Goal: Task Accomplishment & Management: Manage account settings

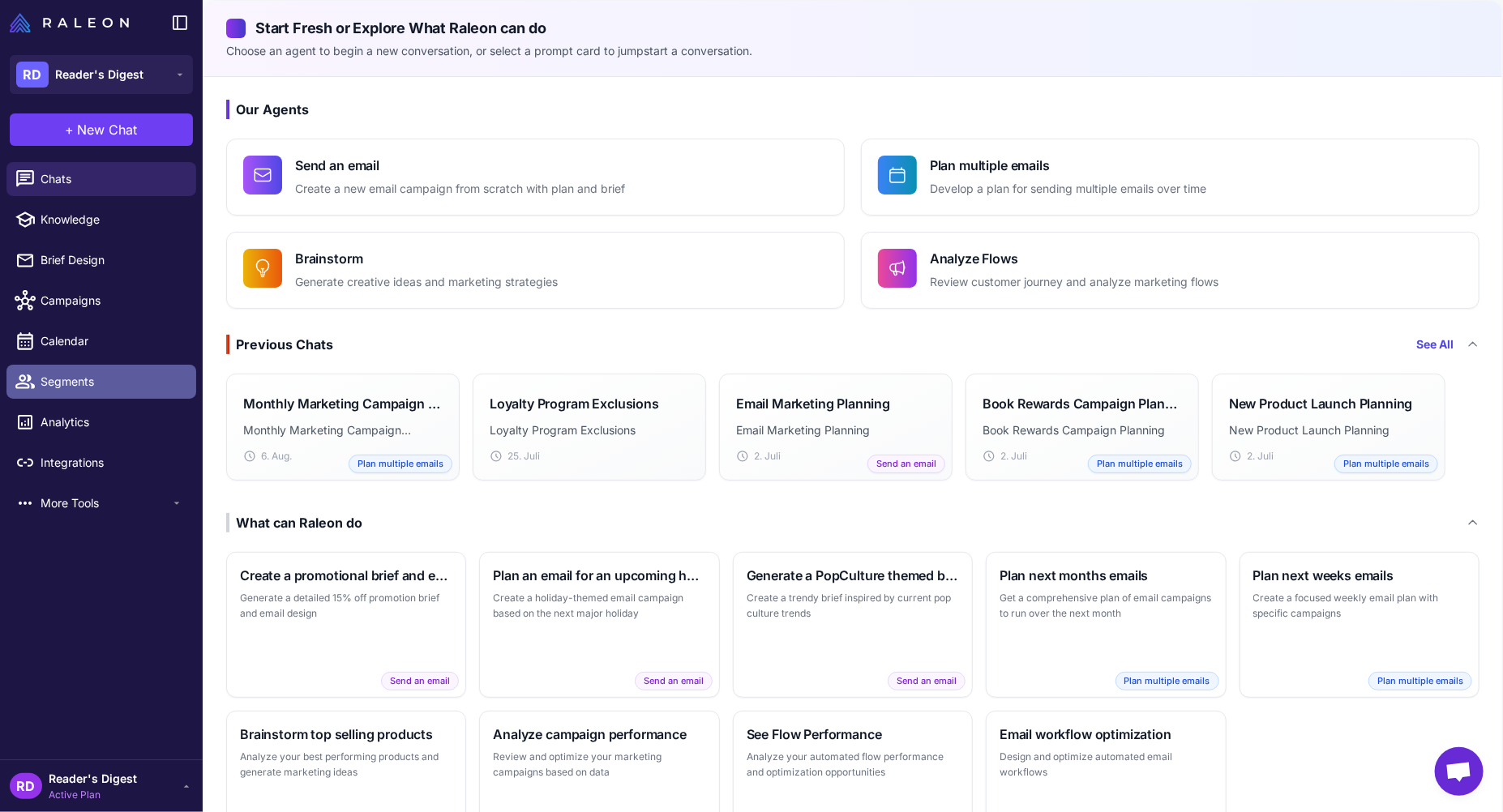
click at [67, 380] on span "Segments" at bounding box center [112, 382] width 143 height 18
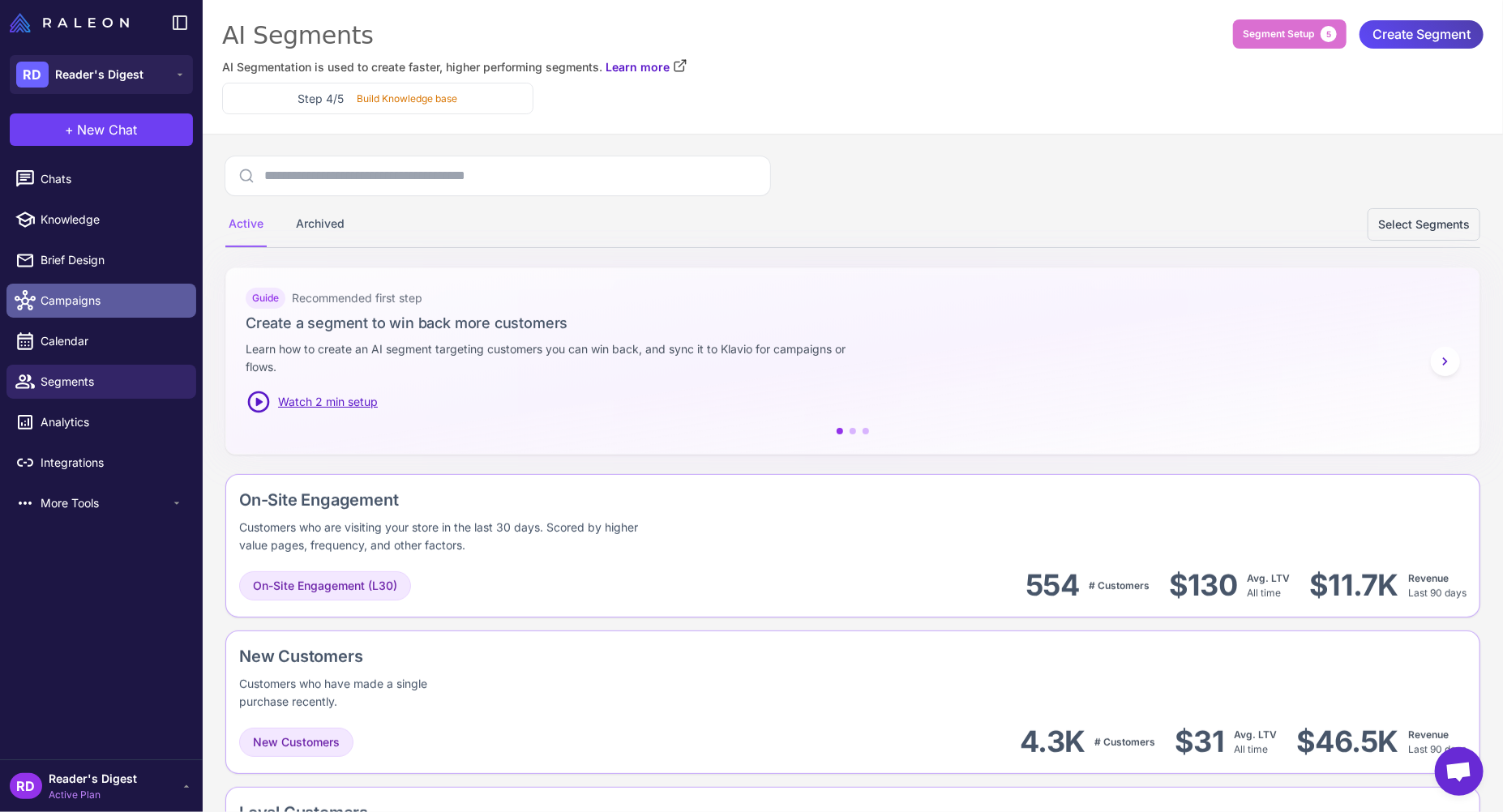
click at [76, 287] on link "Campaigns" at bounding box center [100, 300] width 189 height 34
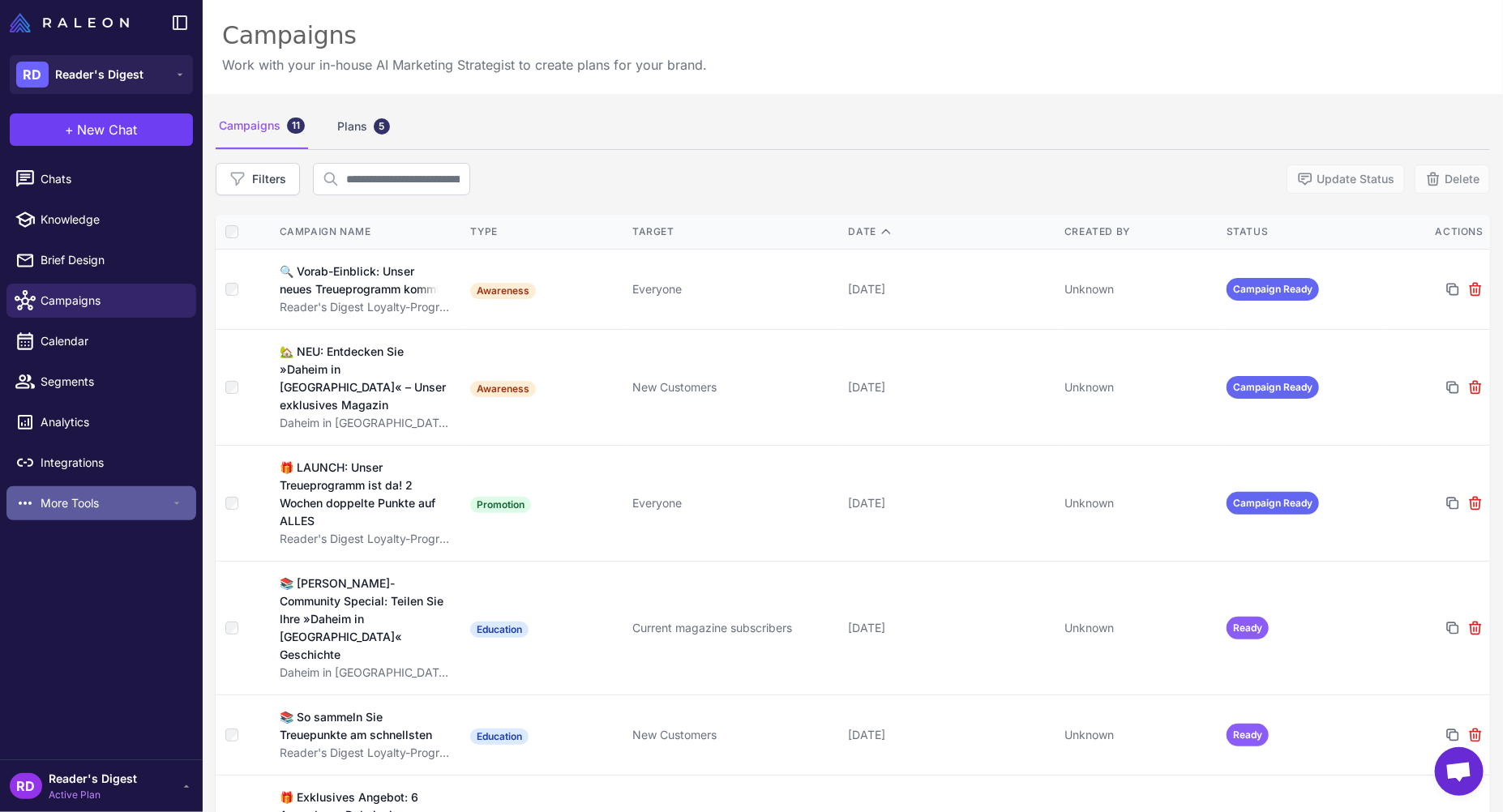
click at [60, 505] on span "More Tools" at bounding box center [106, 503] width 130 height 18
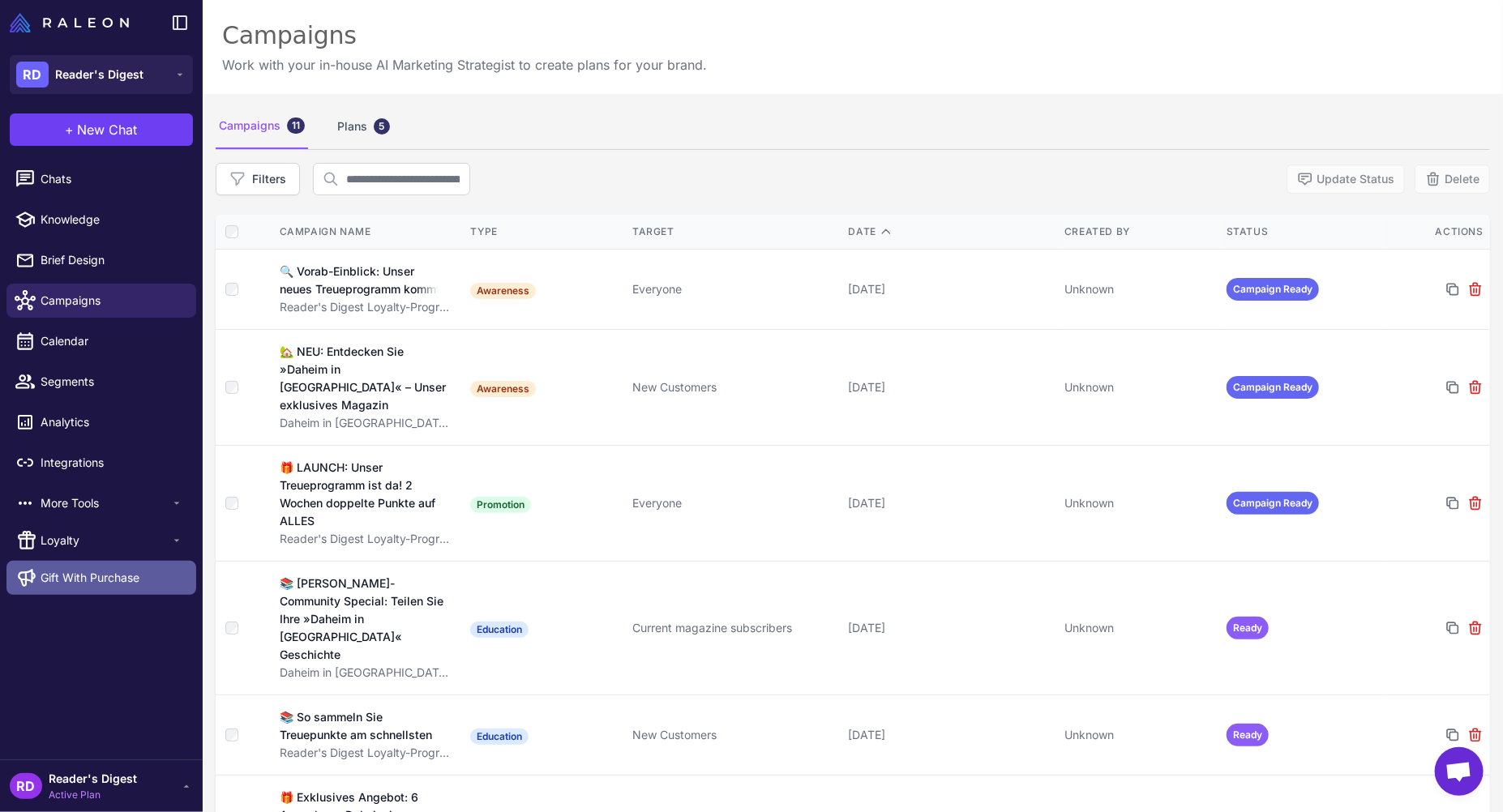
click at [93, 574] on span "Gift With Purchase" at bounding box center [90, 577] width 99 height 18
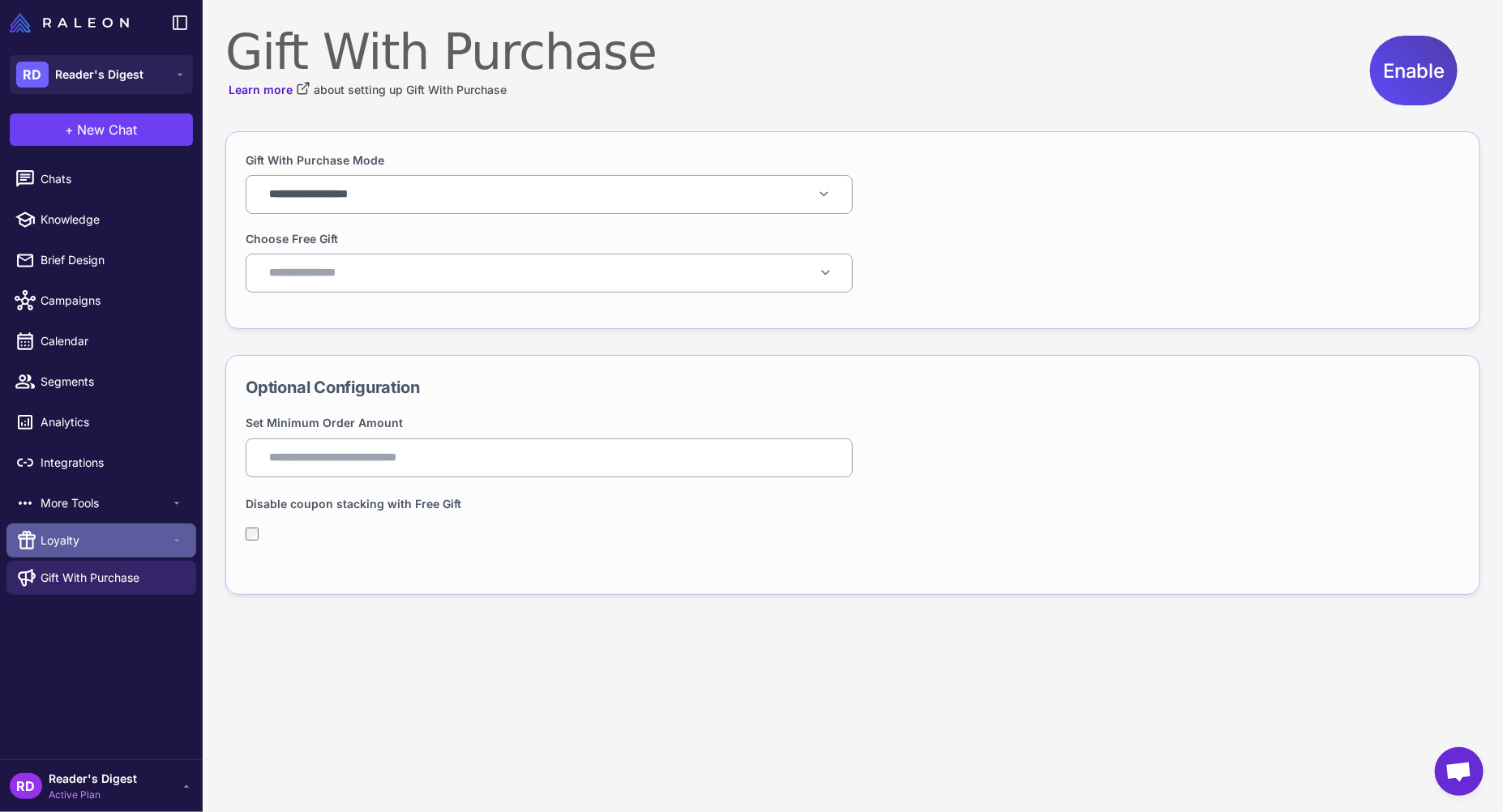
click at [74, 541] on span "Loyalty" at bounding box center [106, 540] width 130 height 18
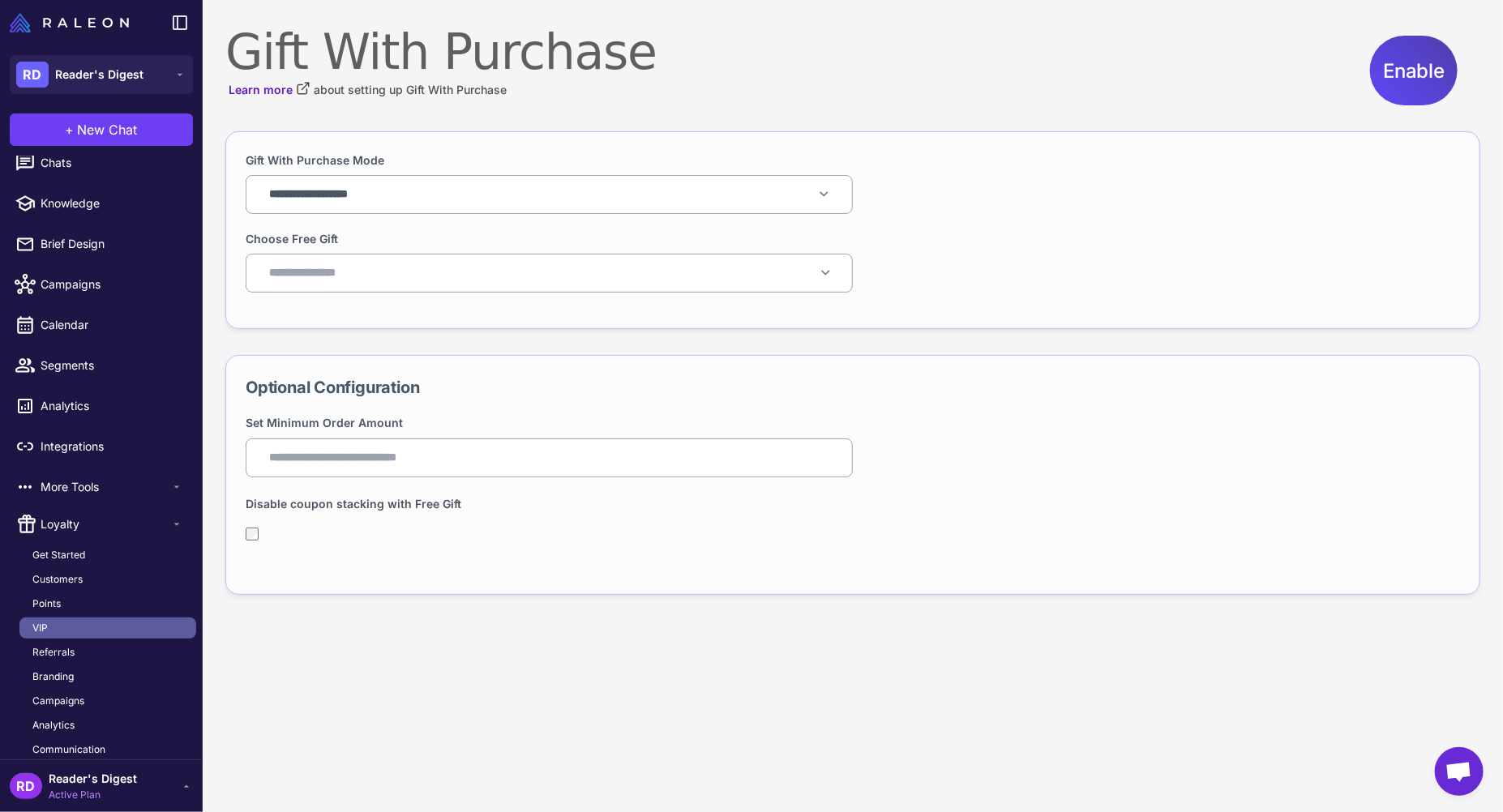
scroll to position [62, 0]
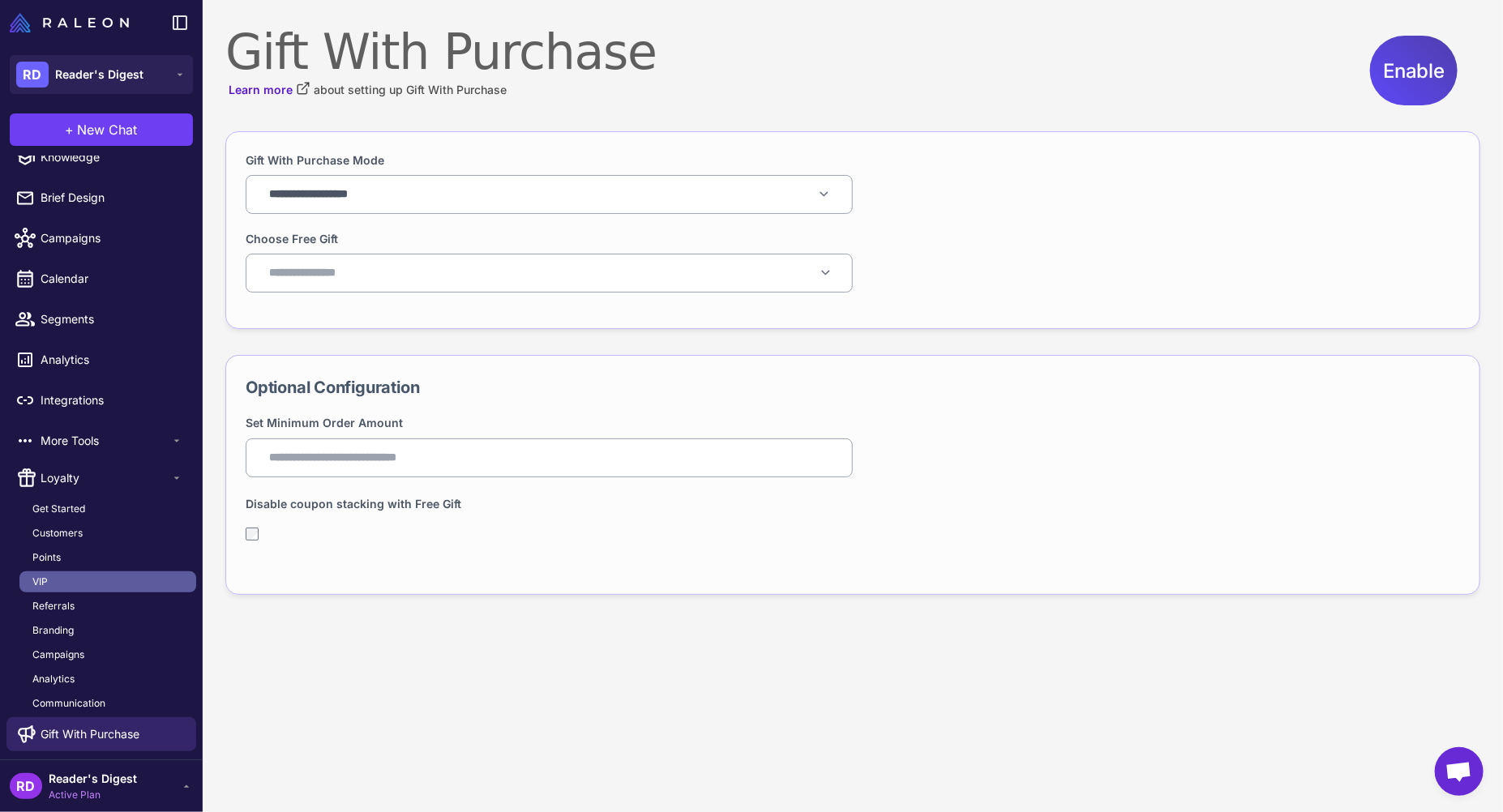
click at [57, 585] on link "VIP" at bounding box center [108, 582] width 177 height 21
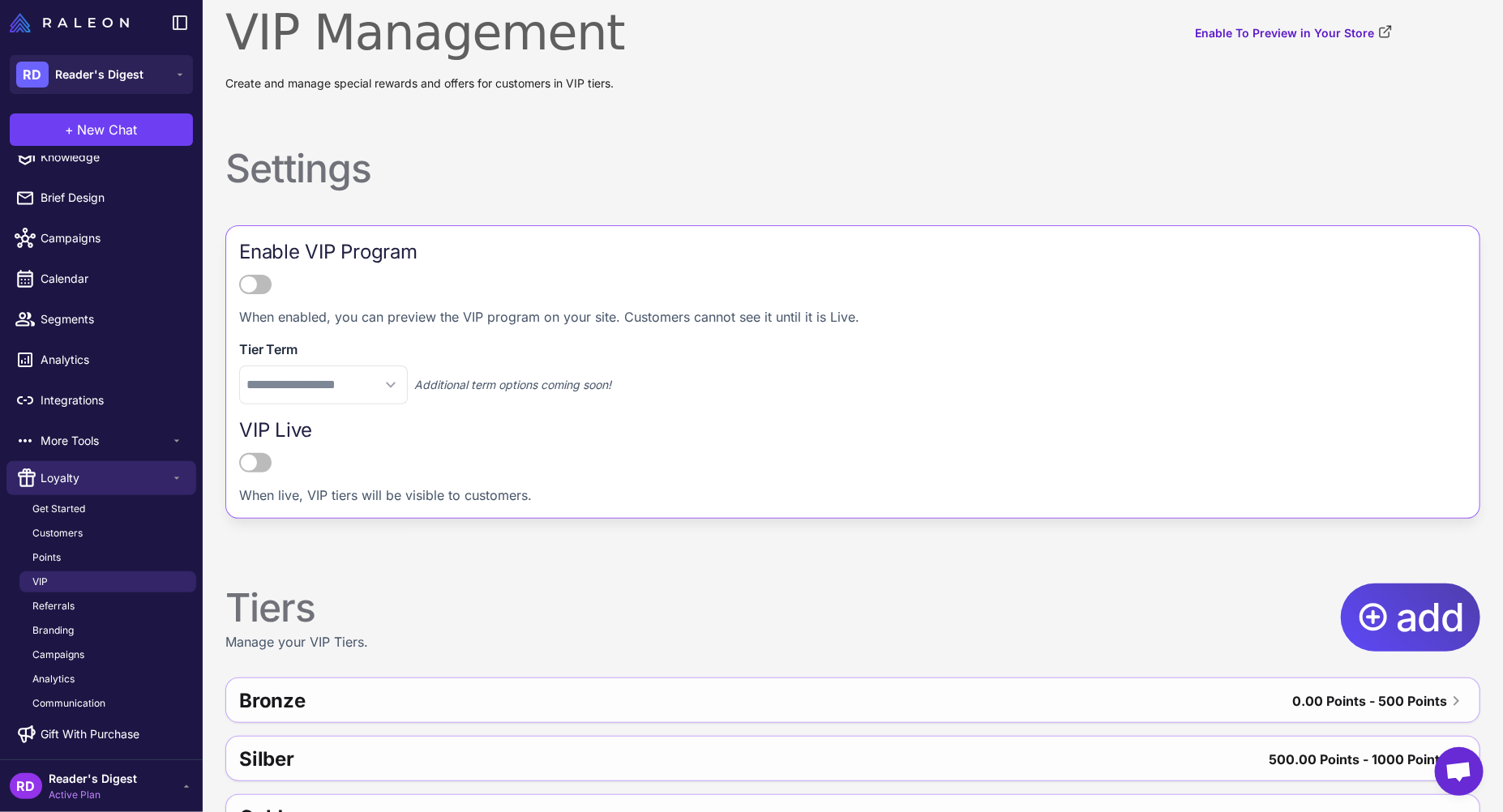
scroll to position [68, 0]
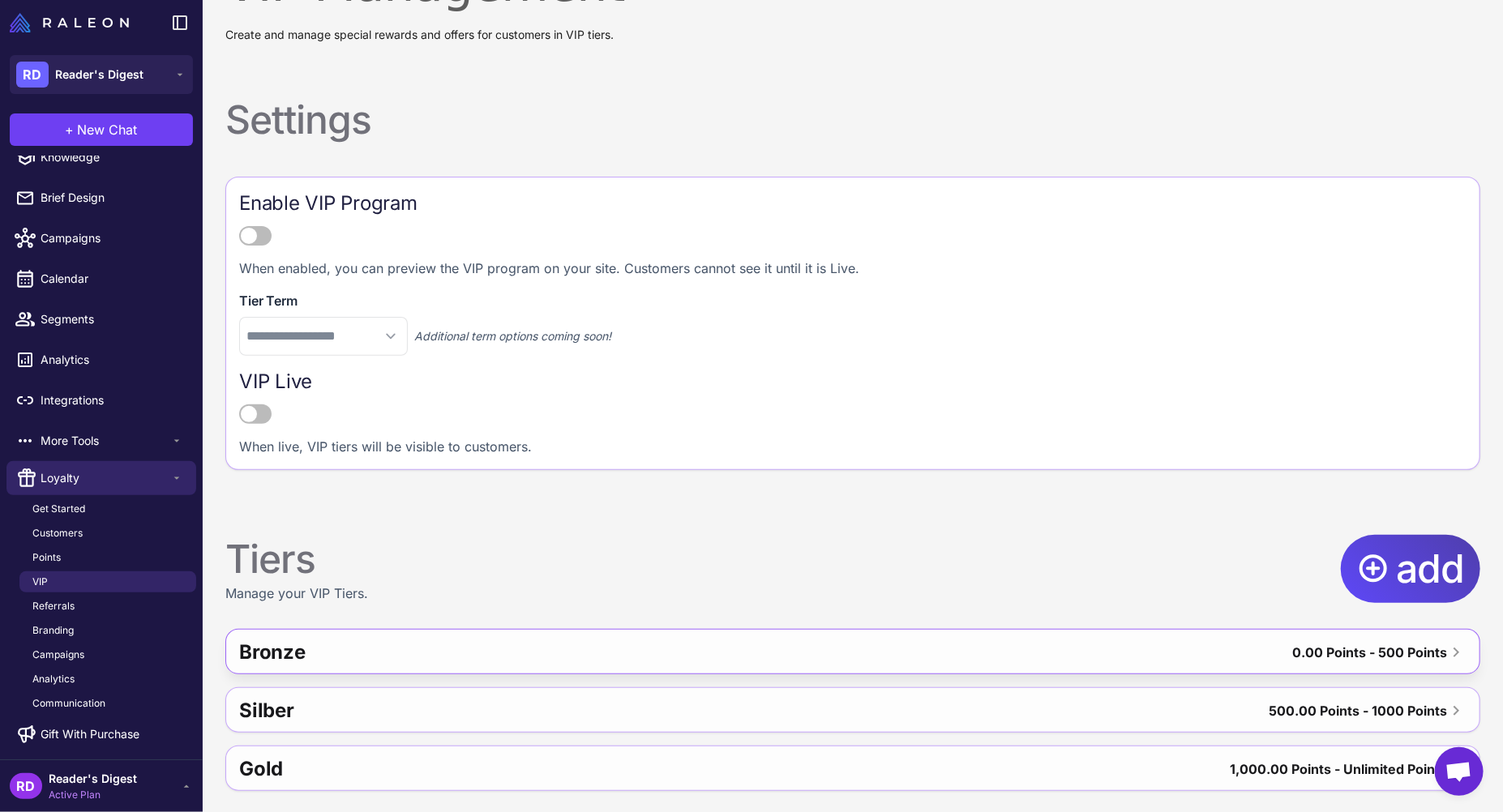
click at [1292, 644] on div "0.00 Points - 500 Points" at bounding box center [1370, 652] width 155 height 26
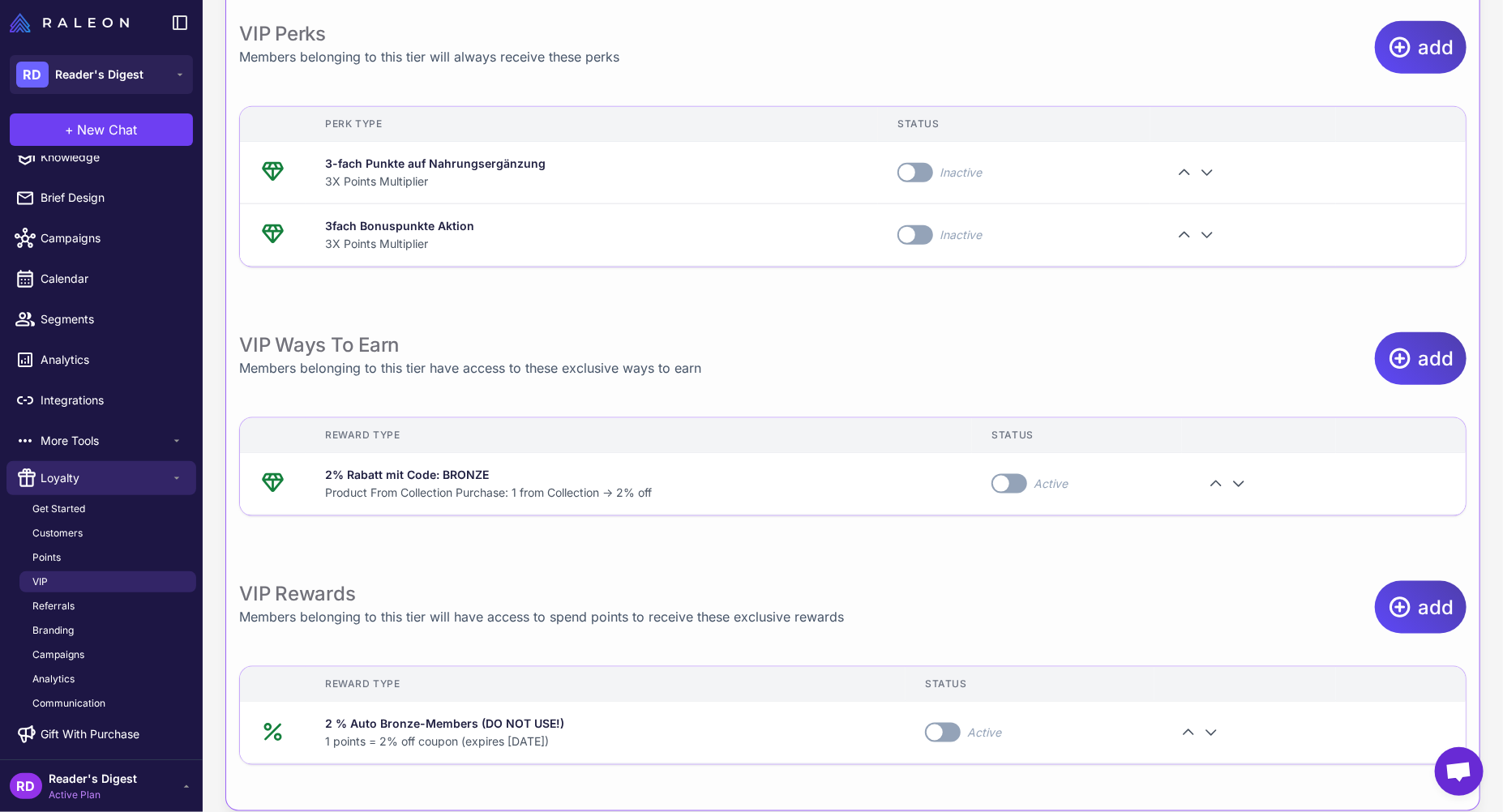
scroll to position [998, 0]
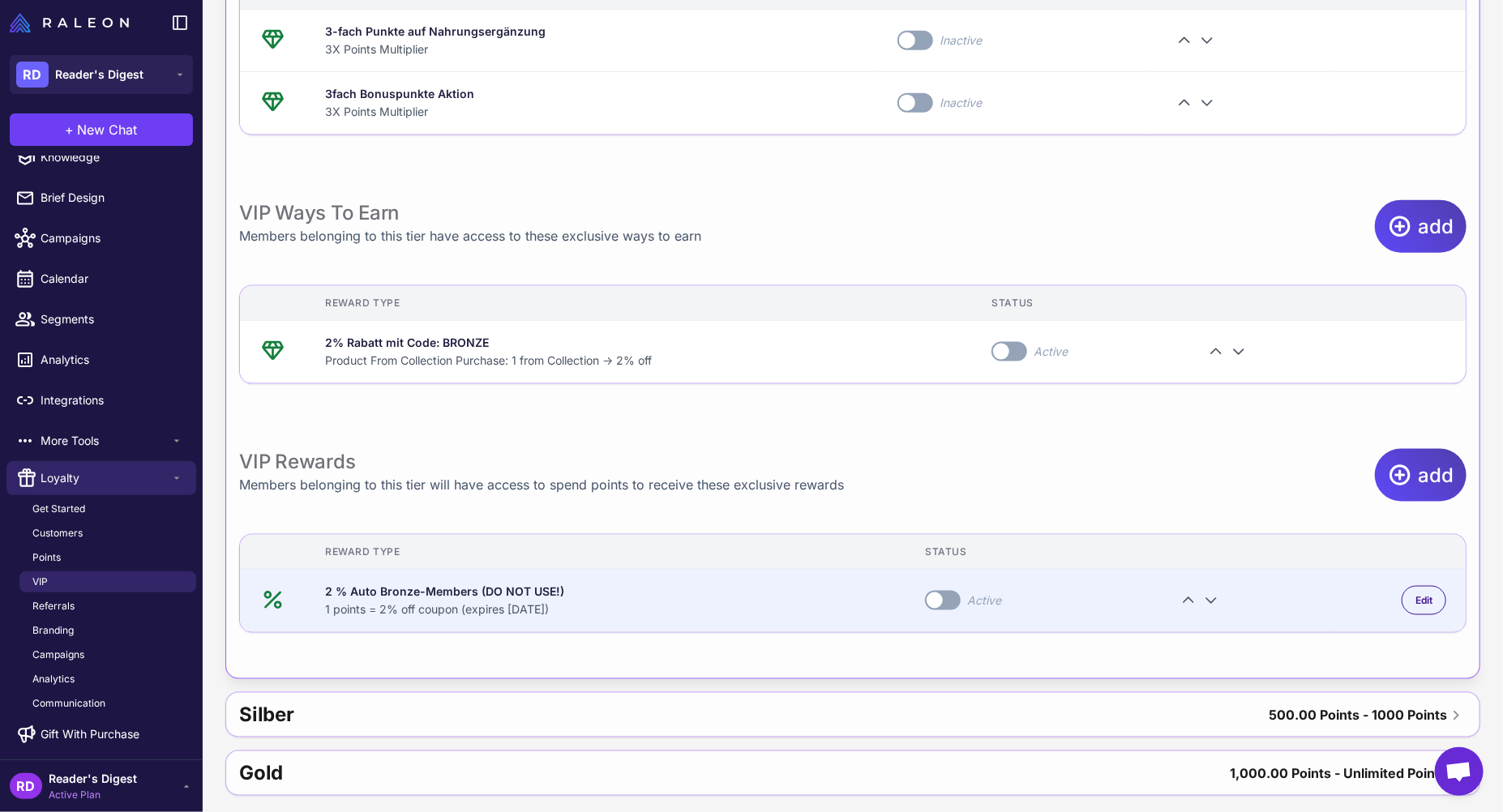
click at [943, 594] on span at bounding box center [935, 601] width 16 height 16
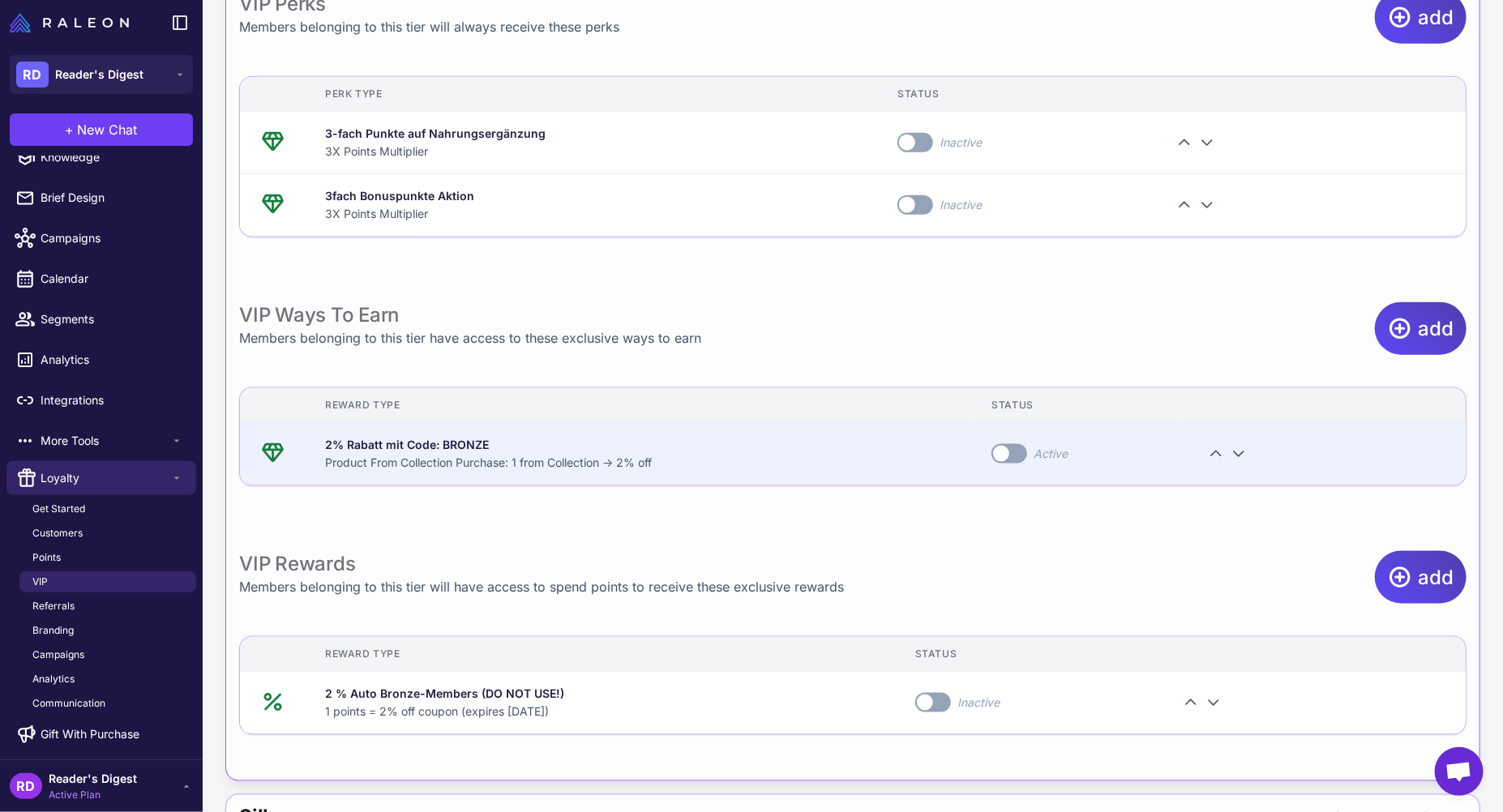
scroll to position [885, 0]
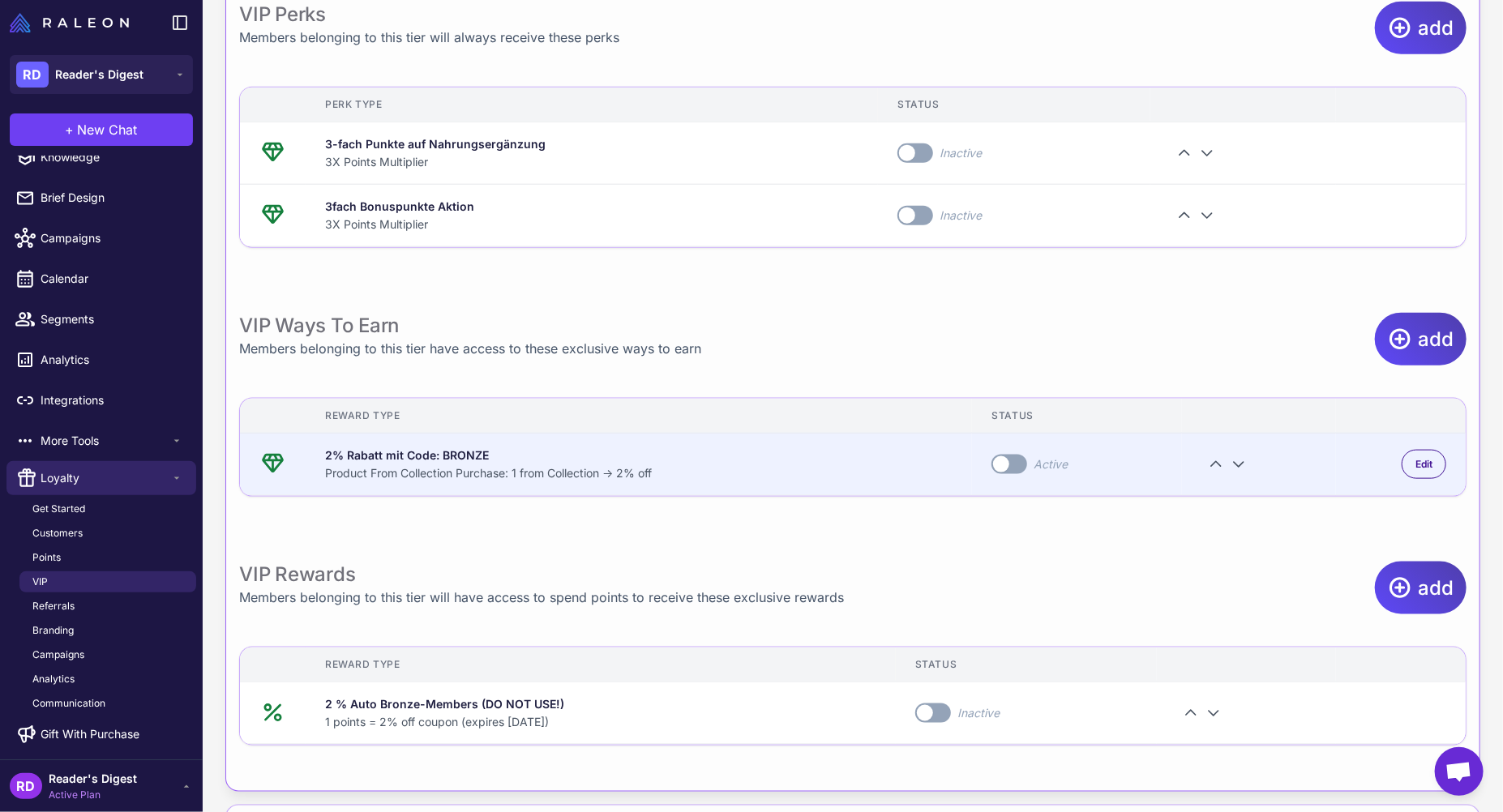
click at [1009, 458] on span at bounding box center [1001, 464] width 16 height 16
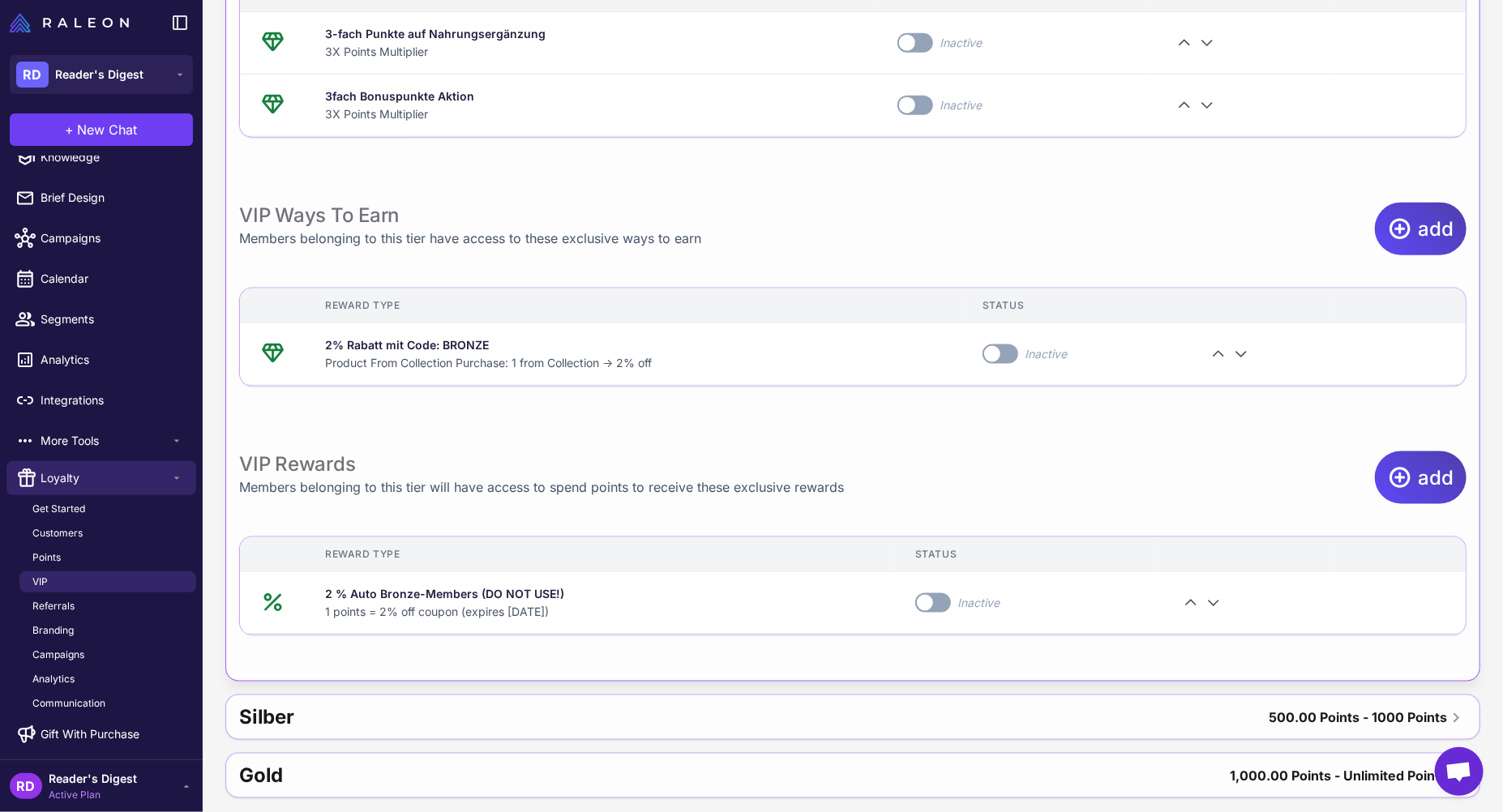
scroll to position [998, 0]
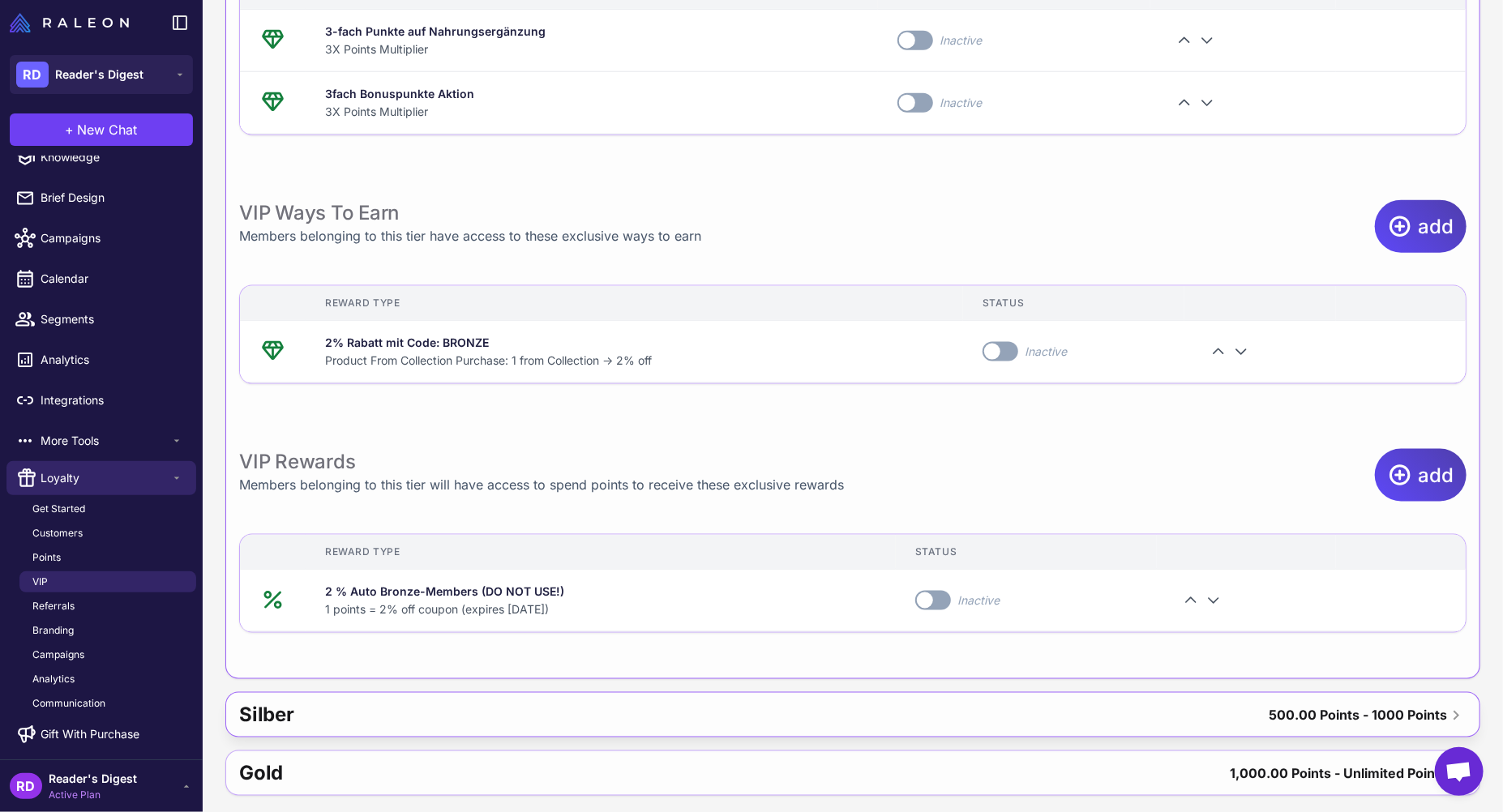
click at [535, 709] on div "Silber" at bounding box center [510, 715] width 542 height 39
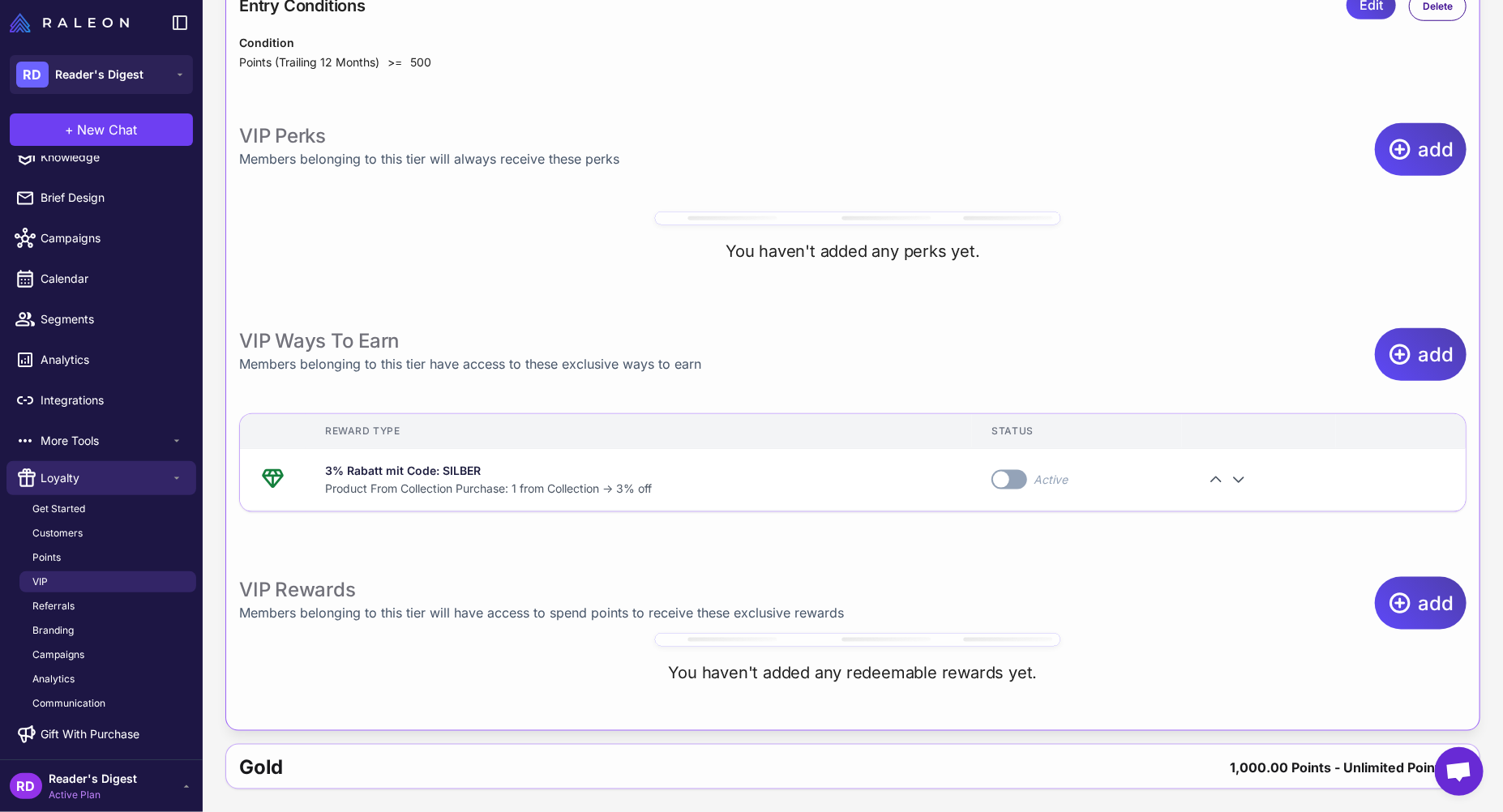
scroll to position [754, 0]
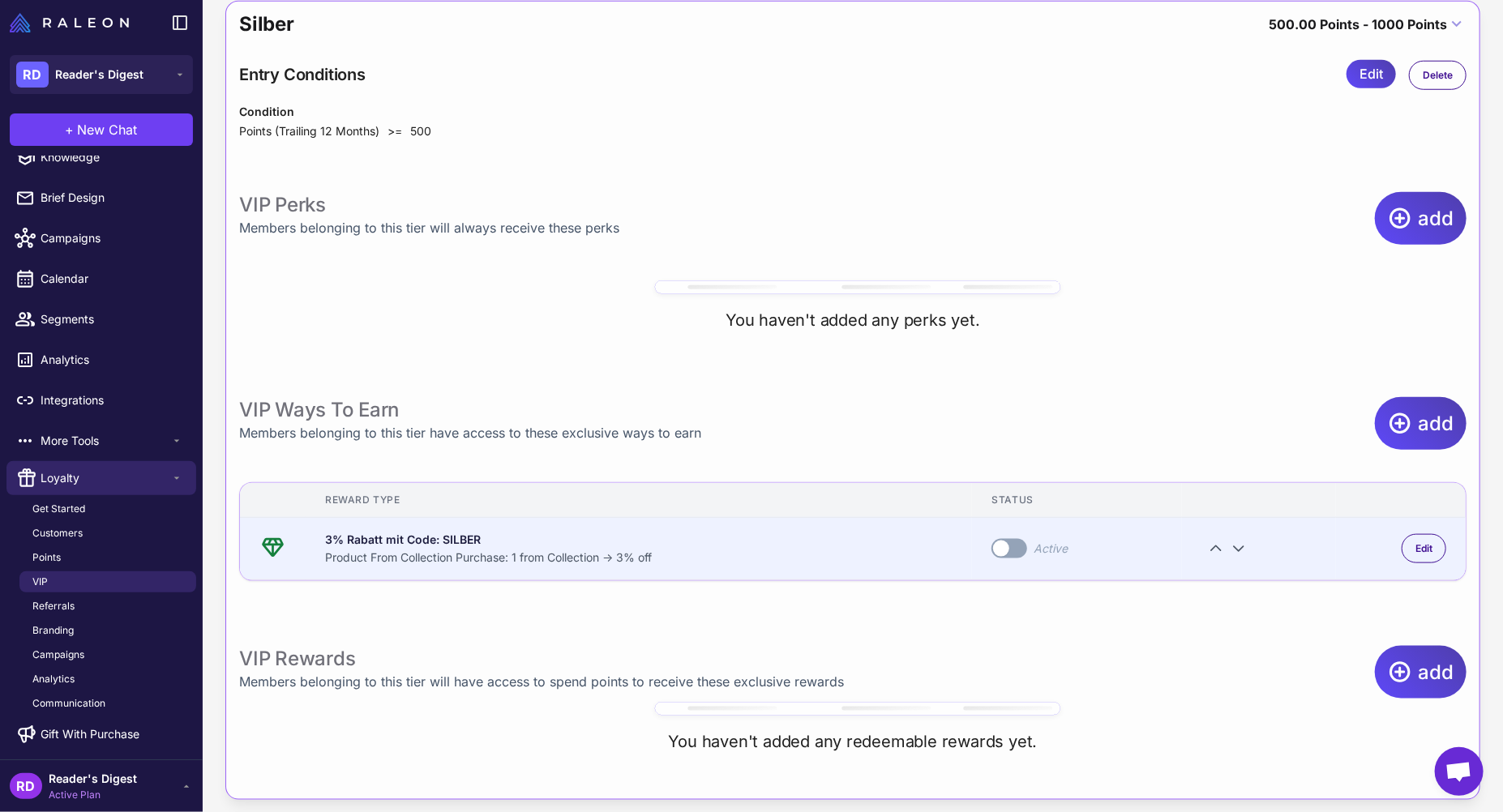
click at [1003, 545] on label "Toggle" at bounding box center [1009, 549] width 36 height 20
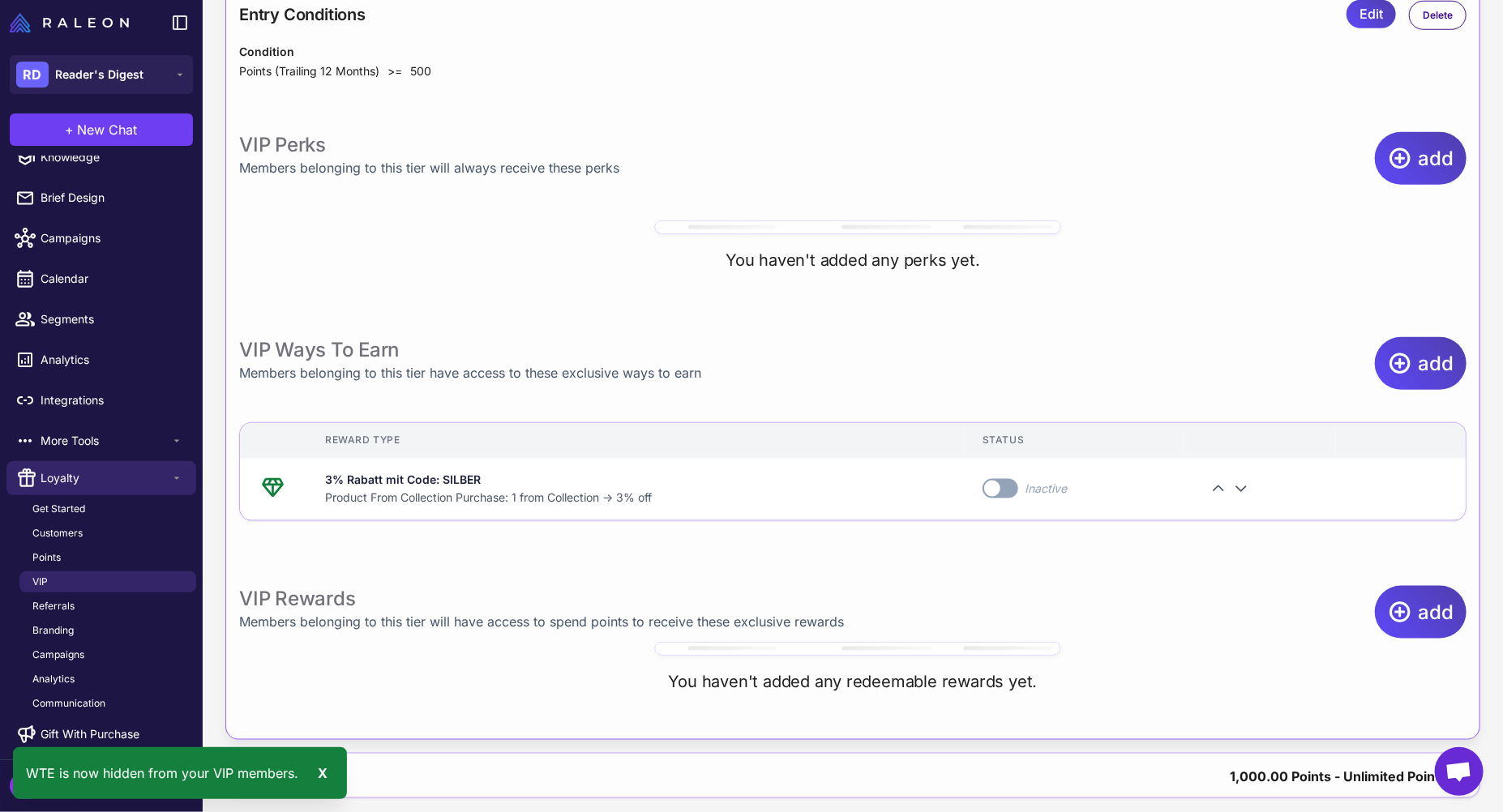
scroll to position [819, 0]
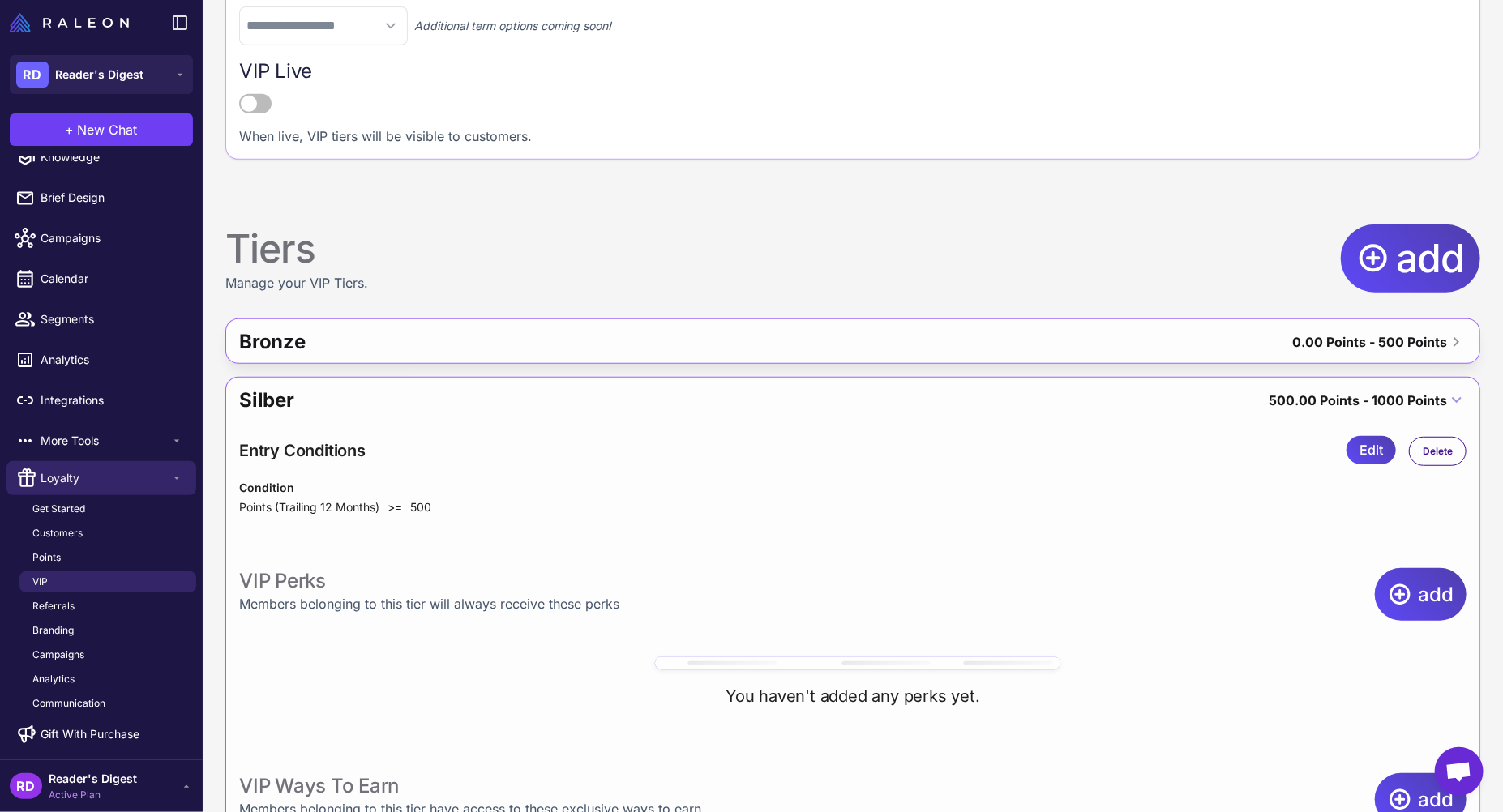
click at [555, 339] on div "Bronze" at bounding box center [518, 342] width 559 height 39
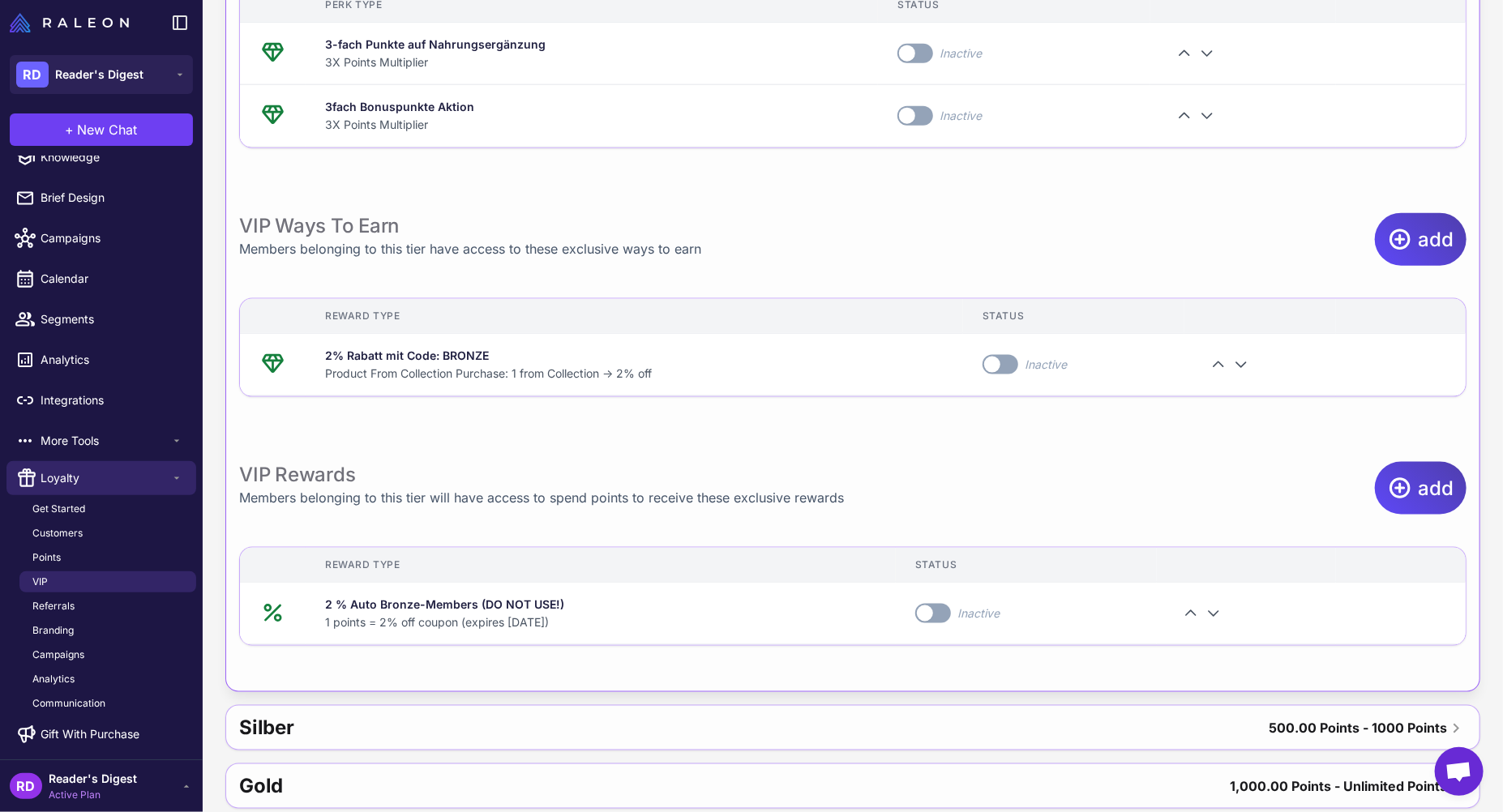
scroll to position [998, 0]
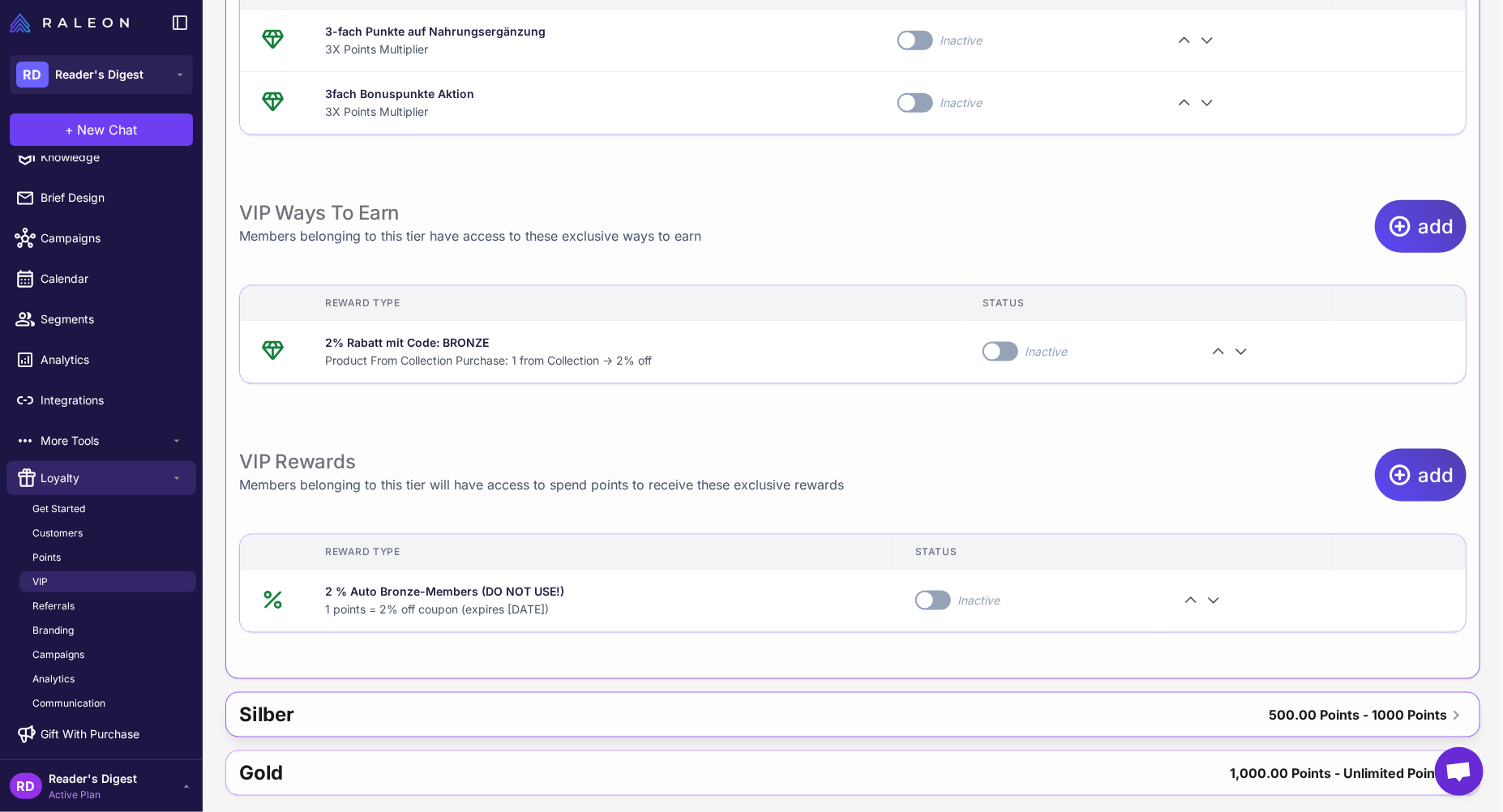
click at [728, 705] on div "Silber" at bounding box center [510, 715] width 542 height 39
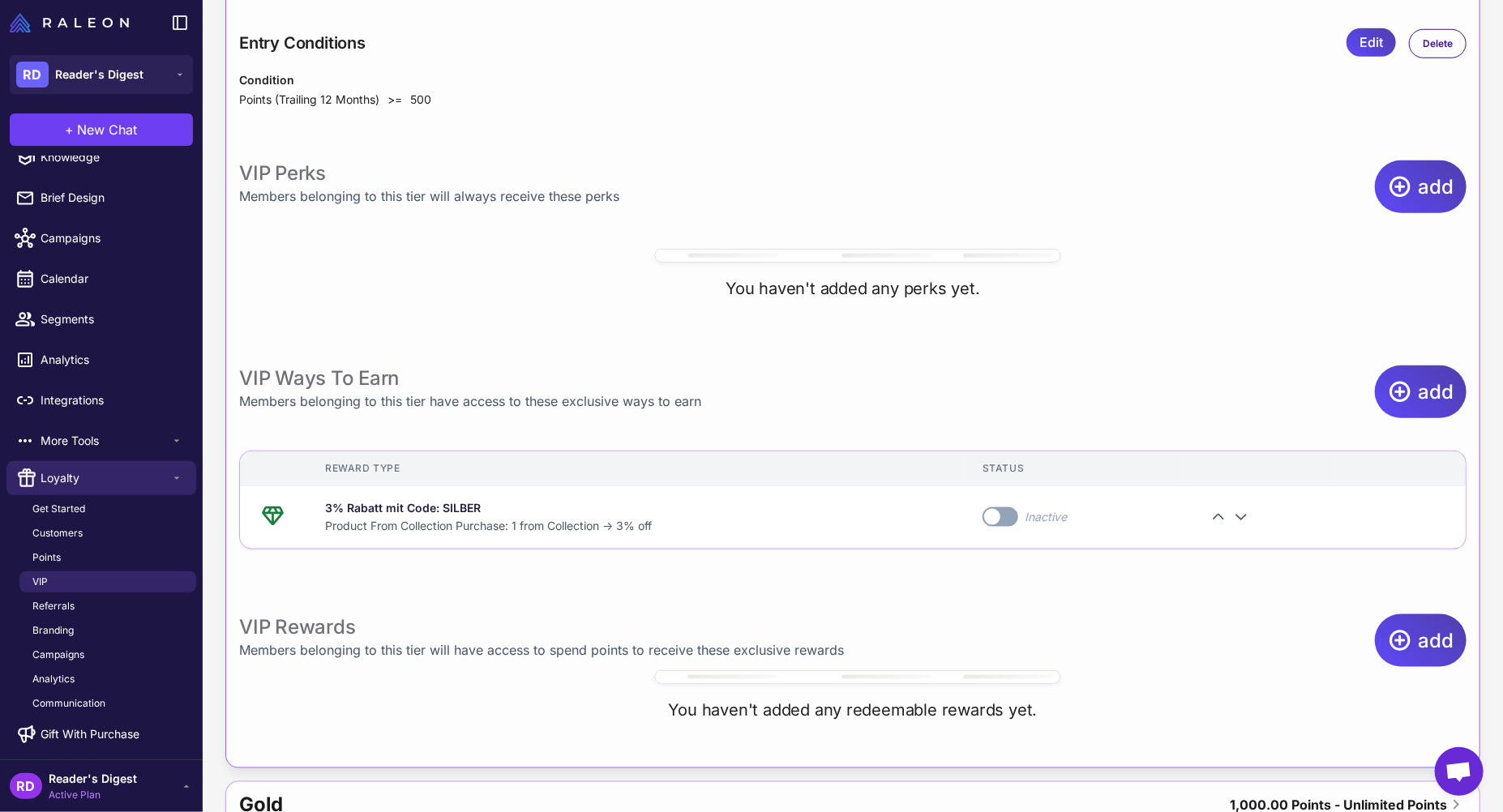
scroll to position [819, 0]
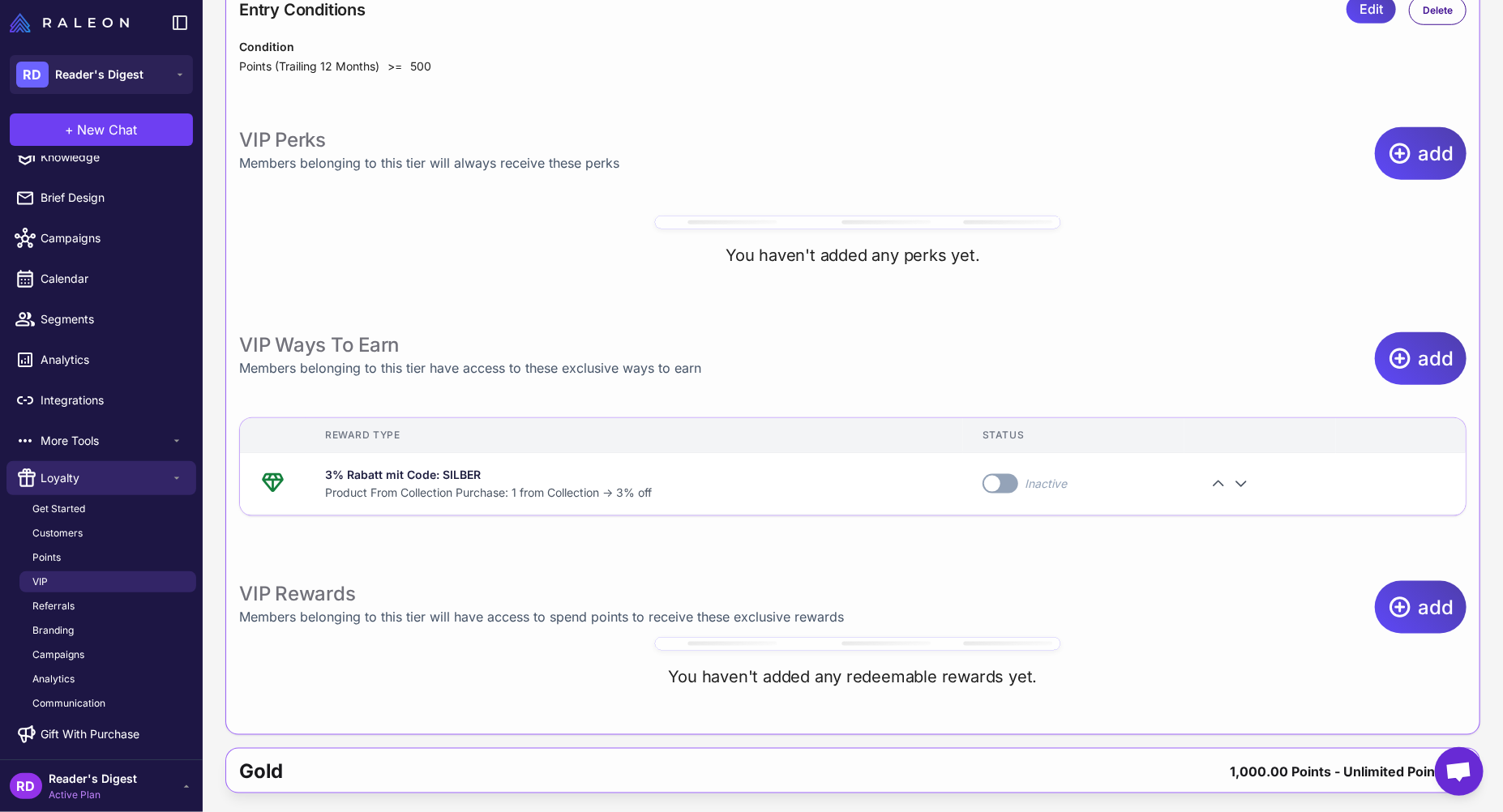
click at [696, 770] on div "Gold" at bounding box center [498, 771] width 517 height 39
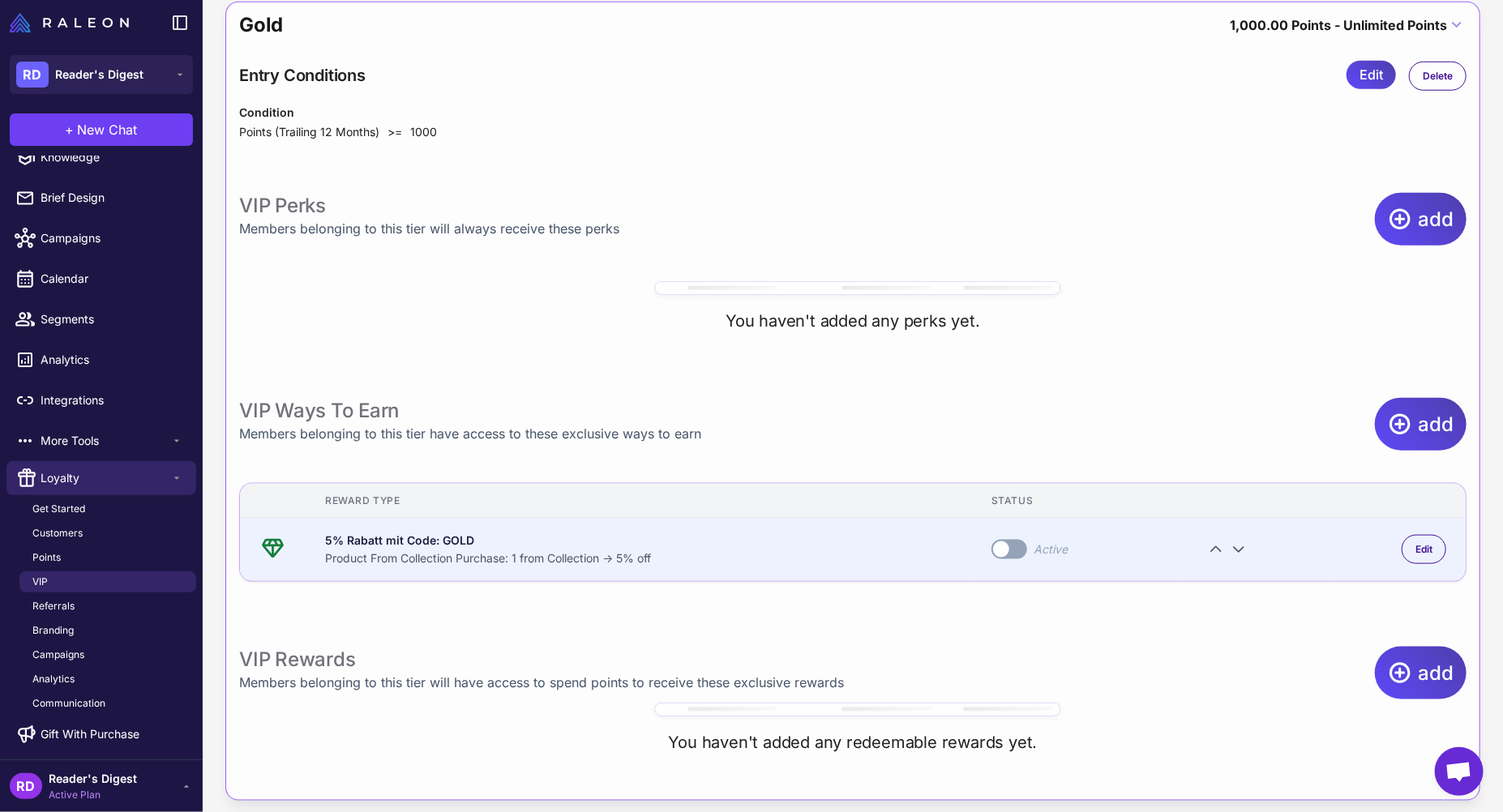
click at [1006, 545] on span at bounding box center [1001, 549] width 16 height 16
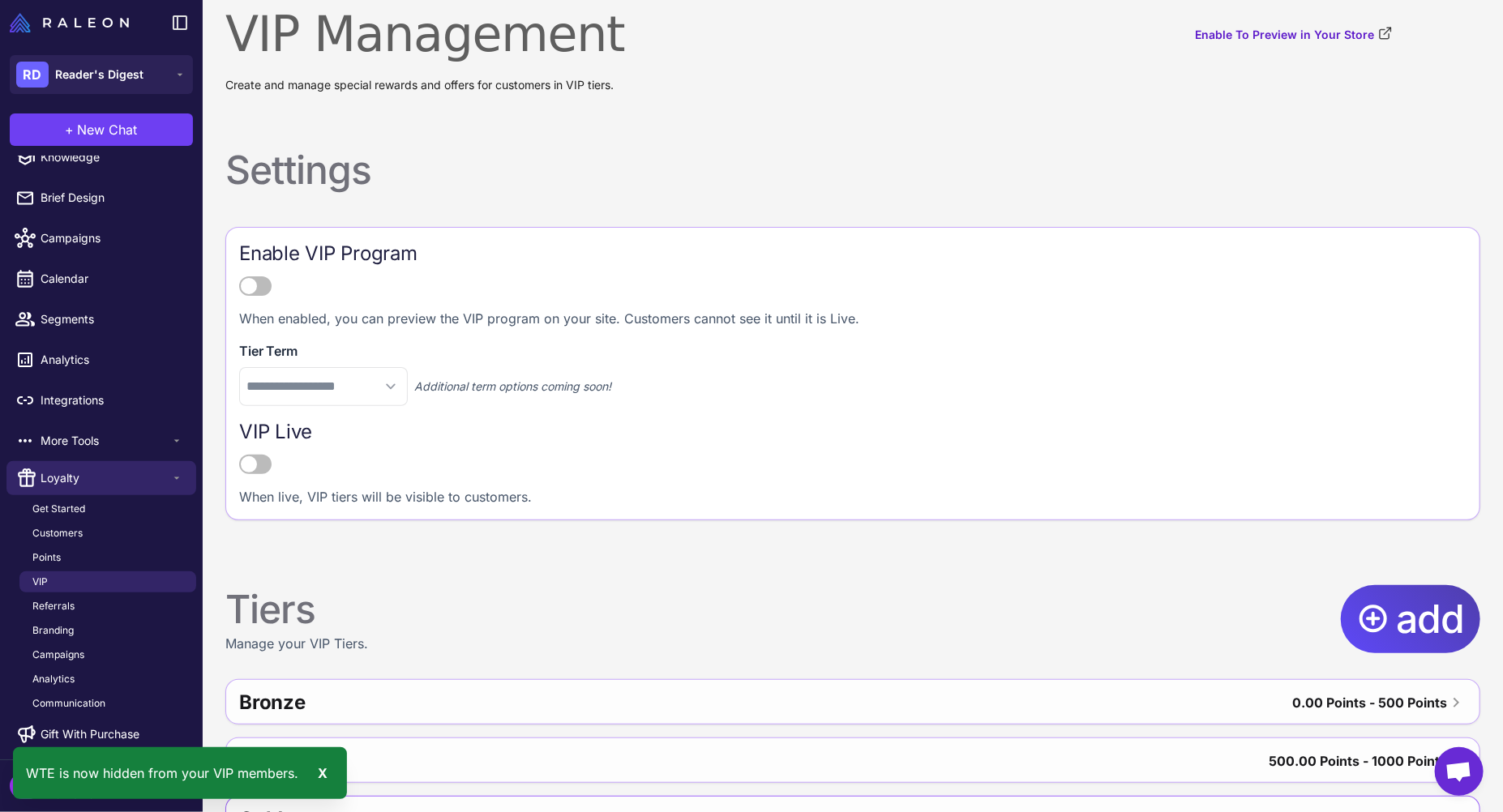
scroll to position [0, 0]
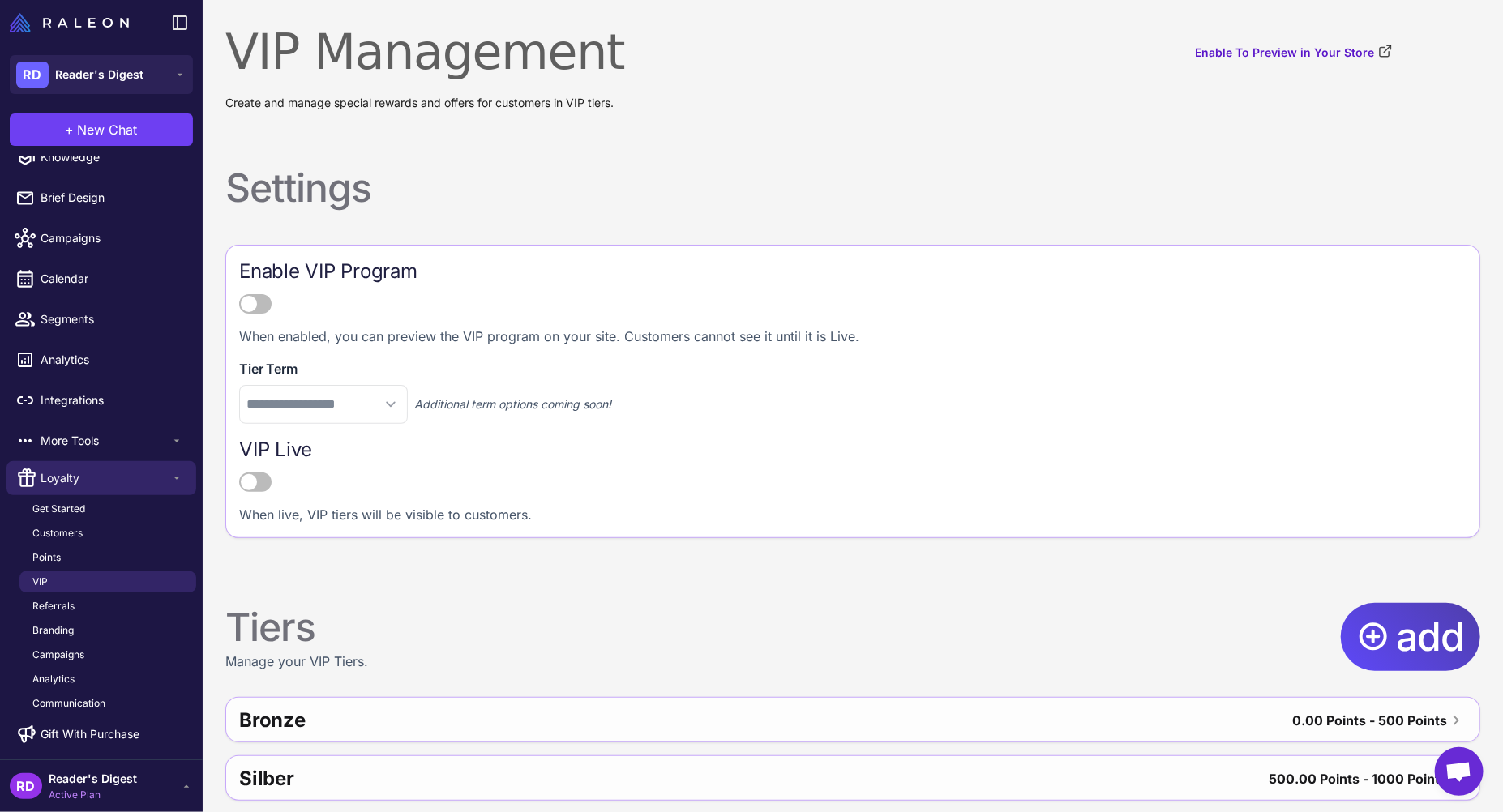
click at [1019, 115] on div "Create and manage special rewards and offers for customers in VIP tiers." at bounding box center [809, 102] width 1167 height 44
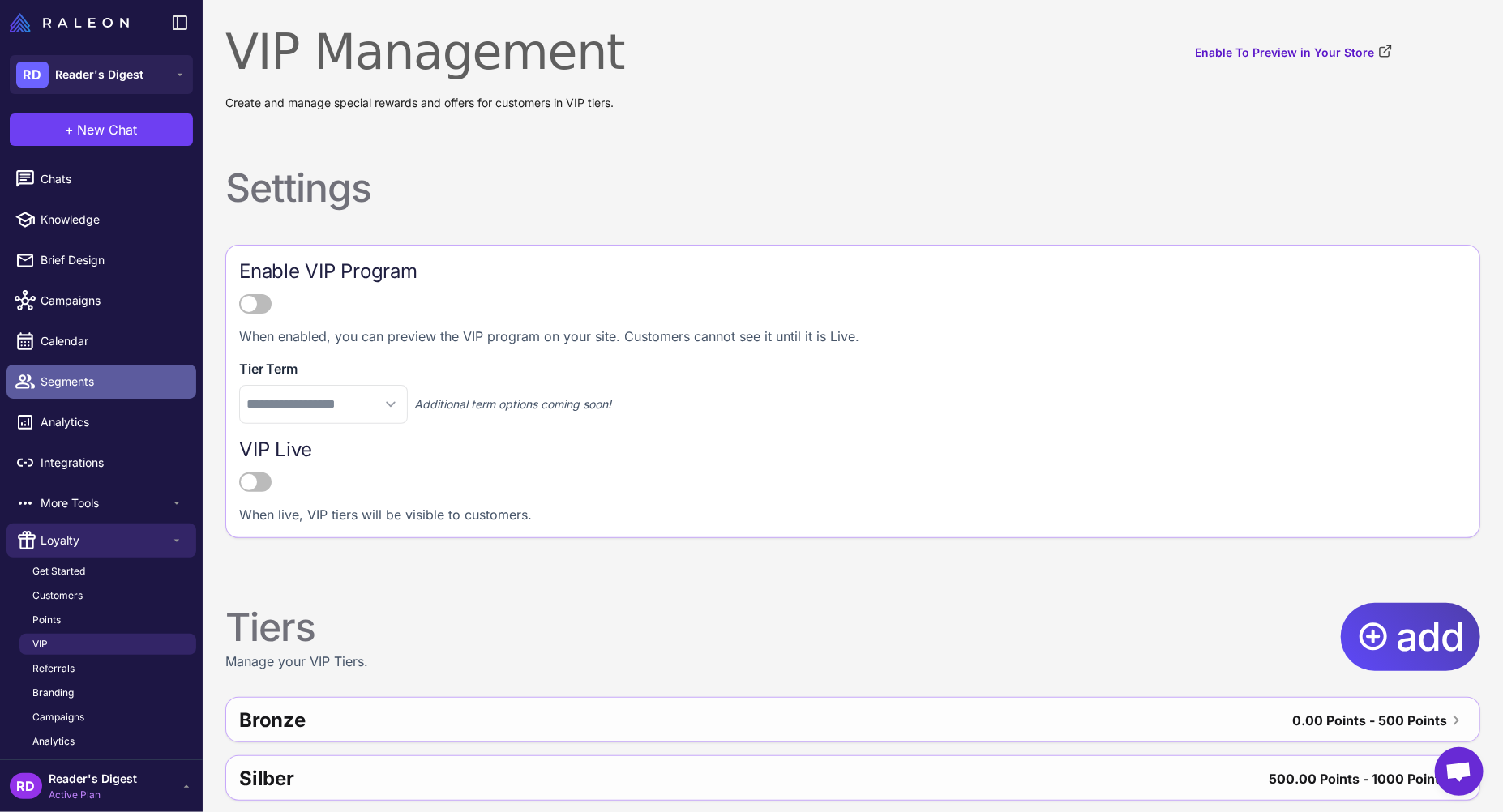
click at [59, 383] on span "Segments" at bounding box center [112, 382] width 143 height 18
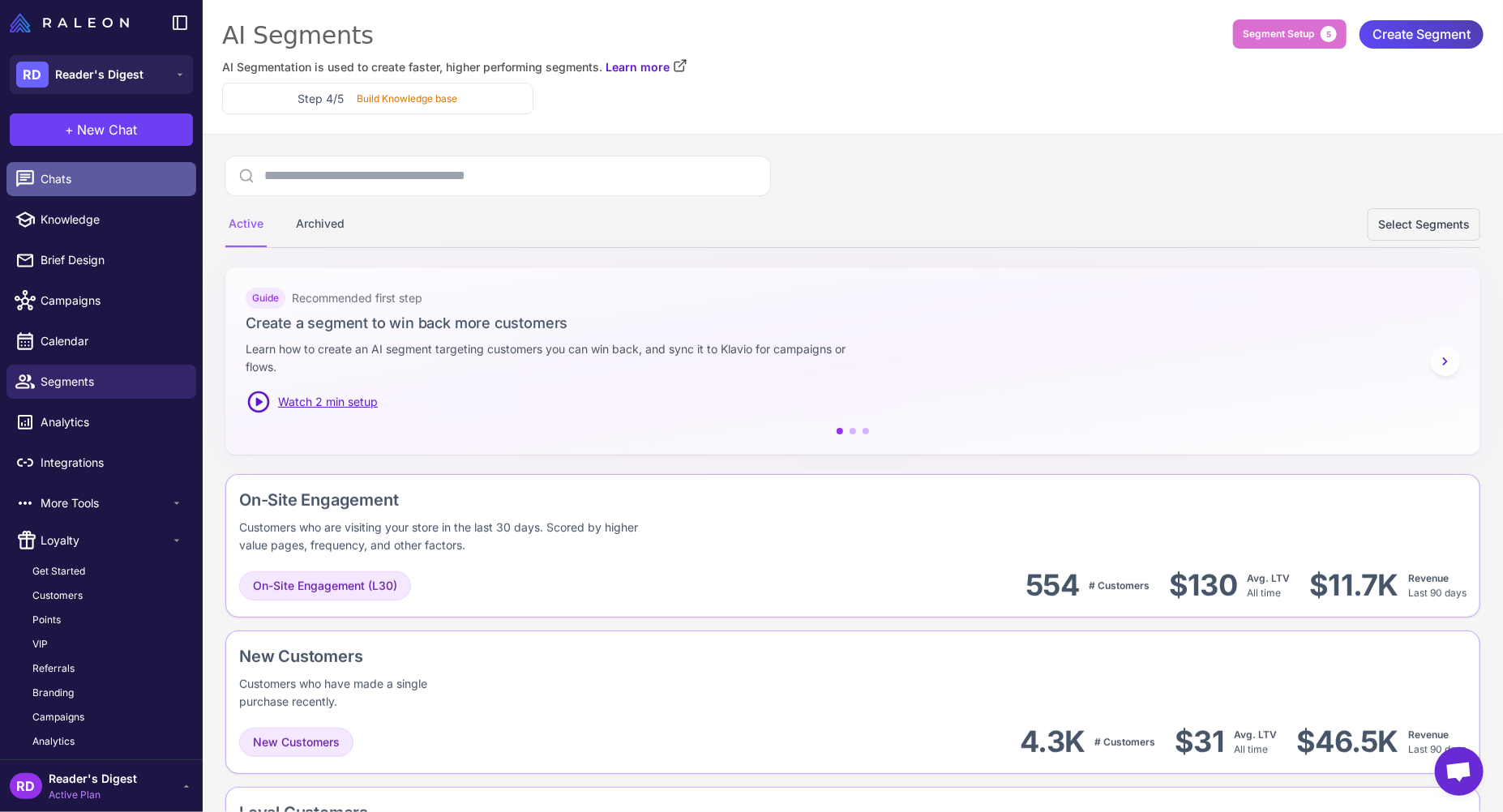
click at [60, 182] on span "Chats" at bounding box center [112, 179] width 143 height 18
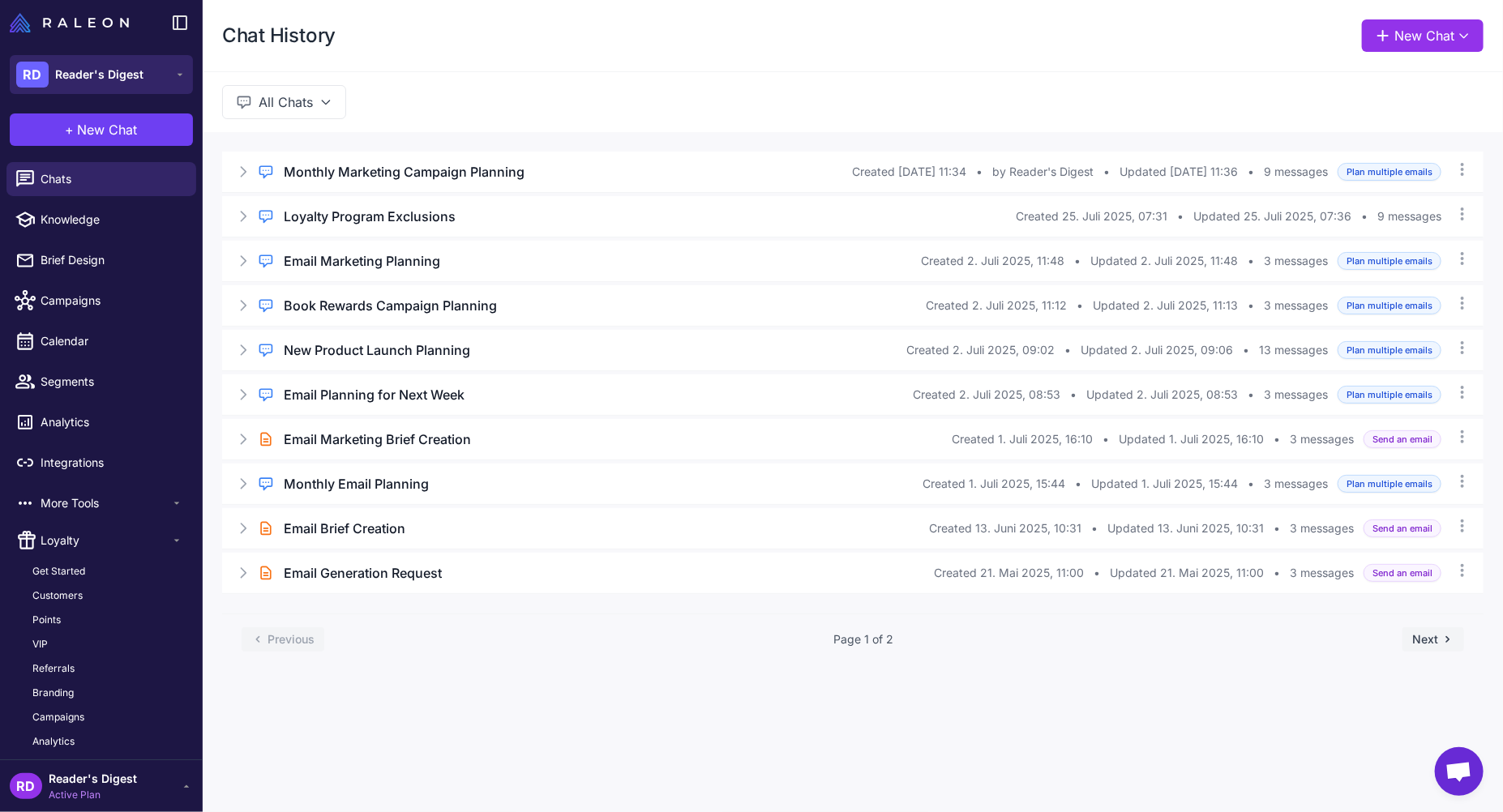
click at [78, 70] on span "Reader's Digest" at bounding box center [99, 75] width 88 height 18
click at [78, 69] on span "Reader's Digest" at bounding box center [99, 75] width 88 height 18
click at [62, 375] on span "Segments" at bounding box center [112, 382] width 143 height 18
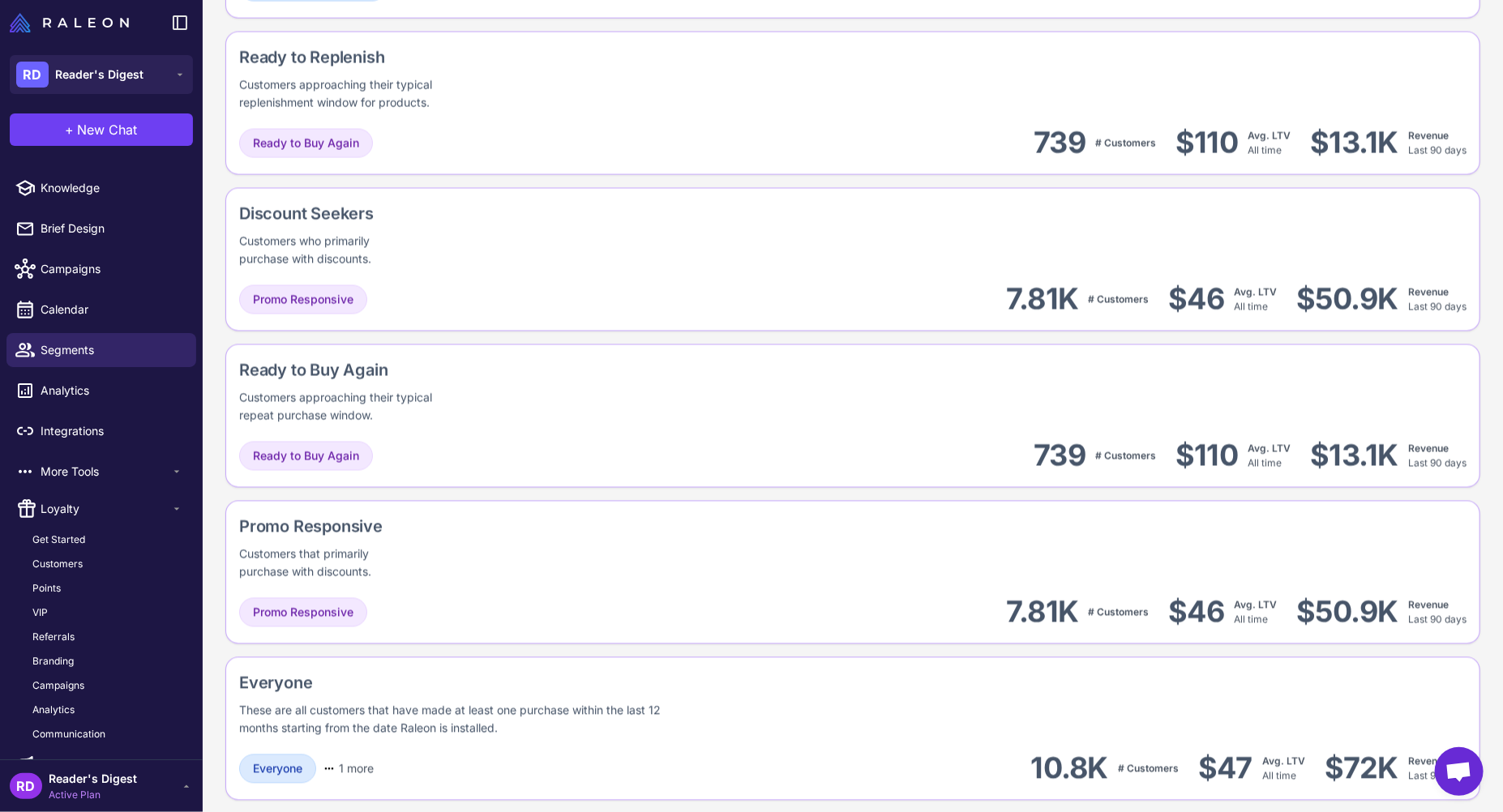
scroll to position [62, 0]
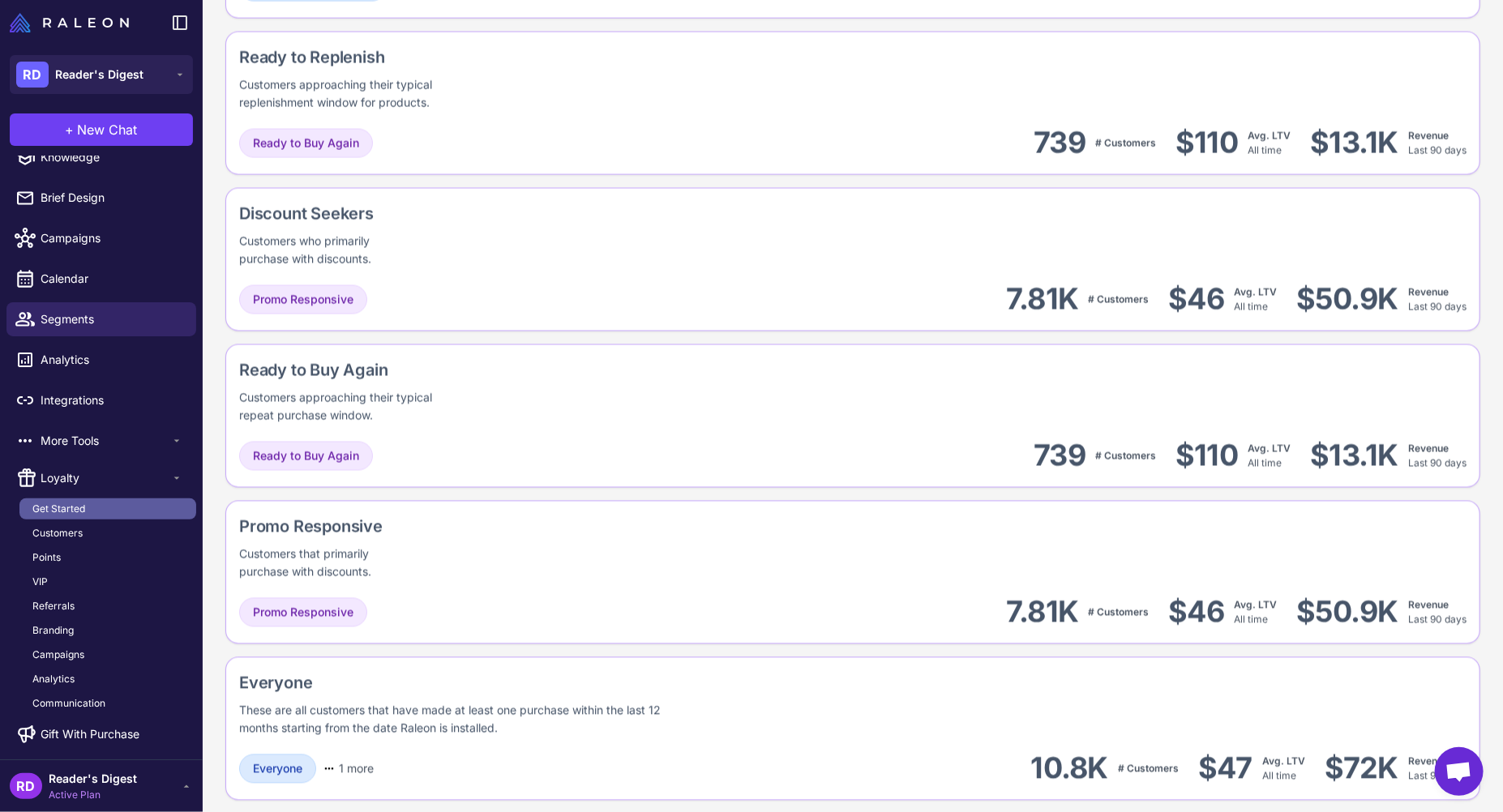
click at [98, 515] on link "Get Started" at bounding box center [108, 509] width 177 height 21
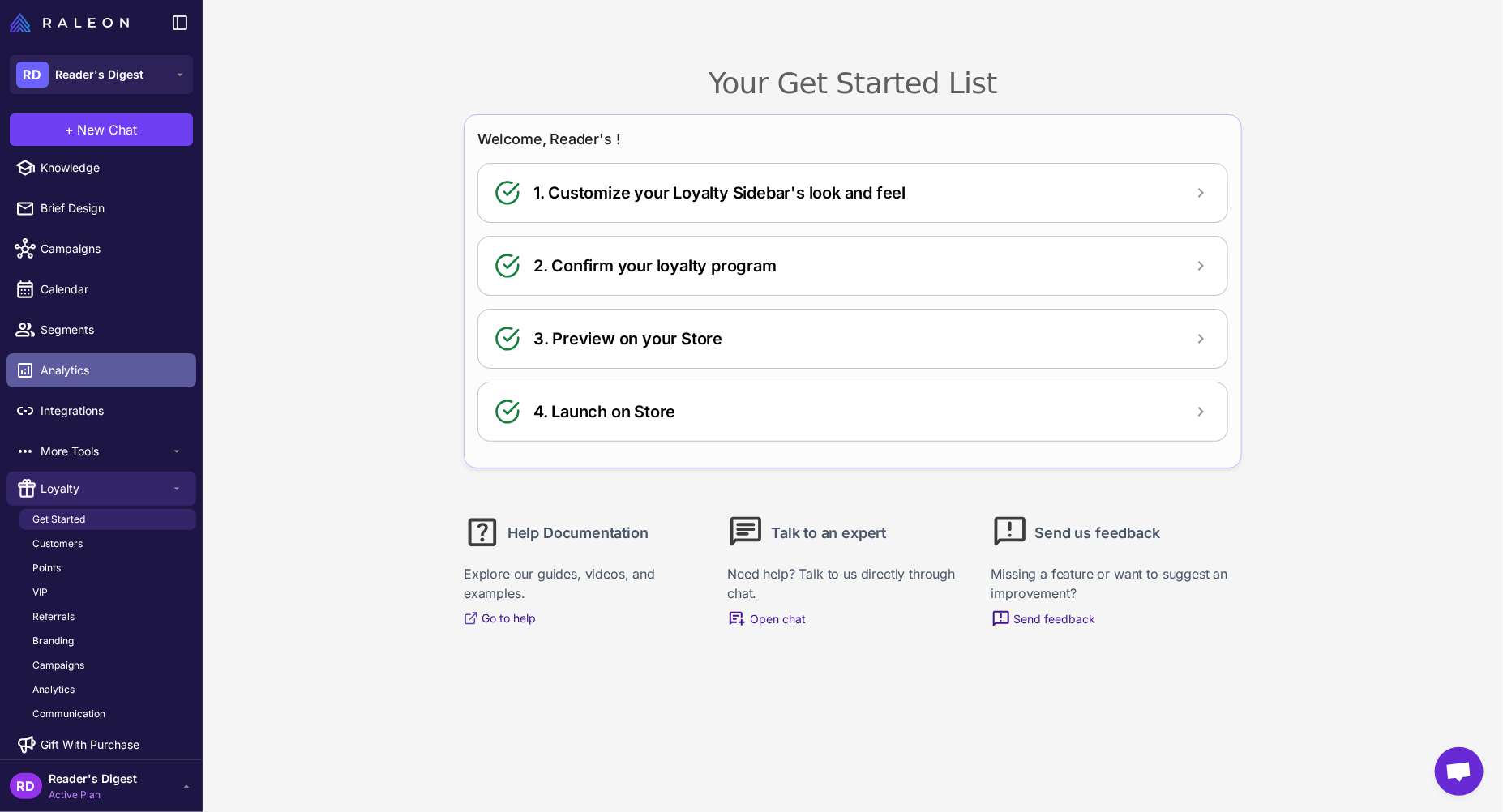
scroll to position [62, 0]
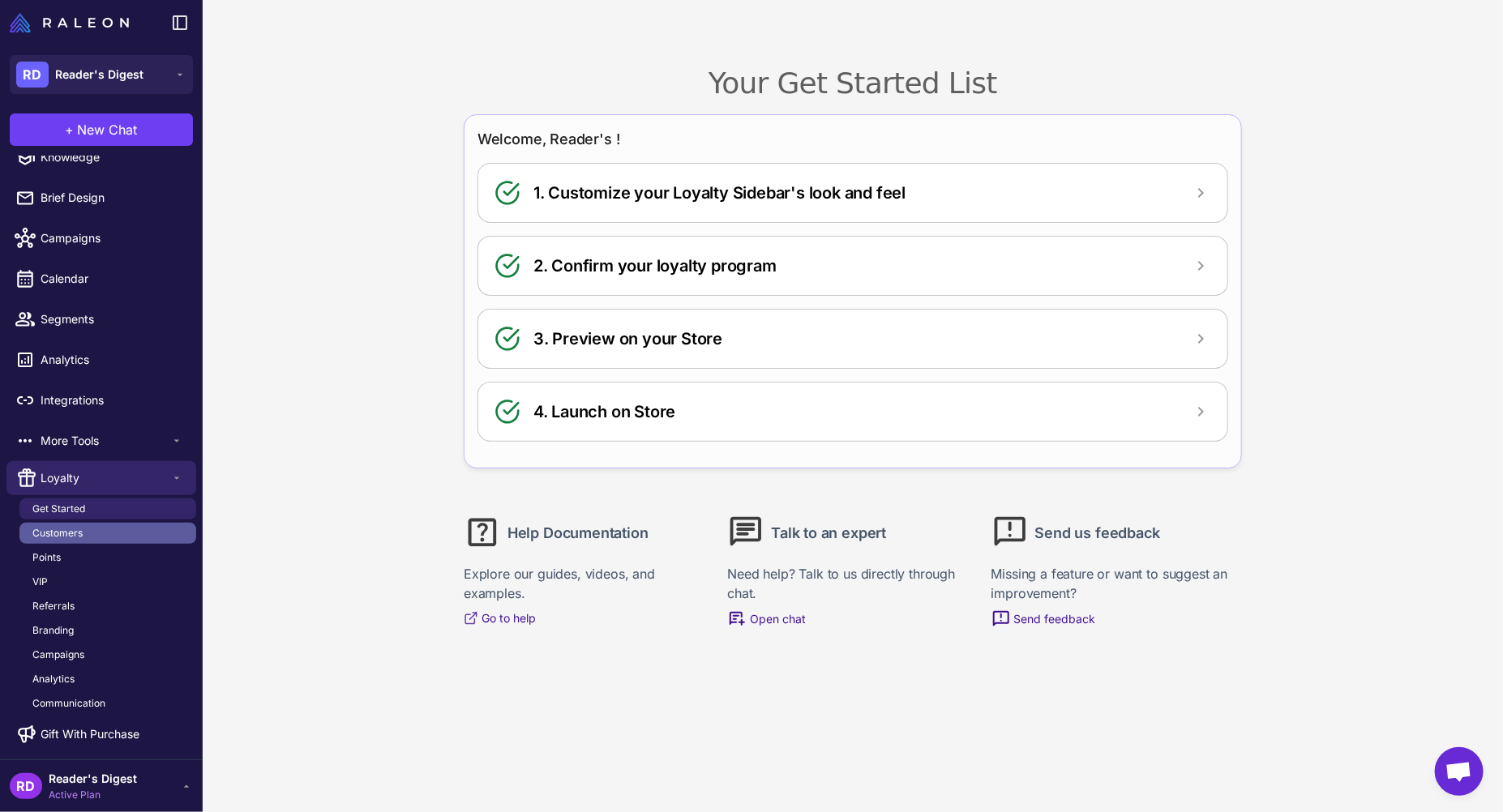
click at [88, 531] on link "Customers" at bounding box center [108, 533] width 177 height 21
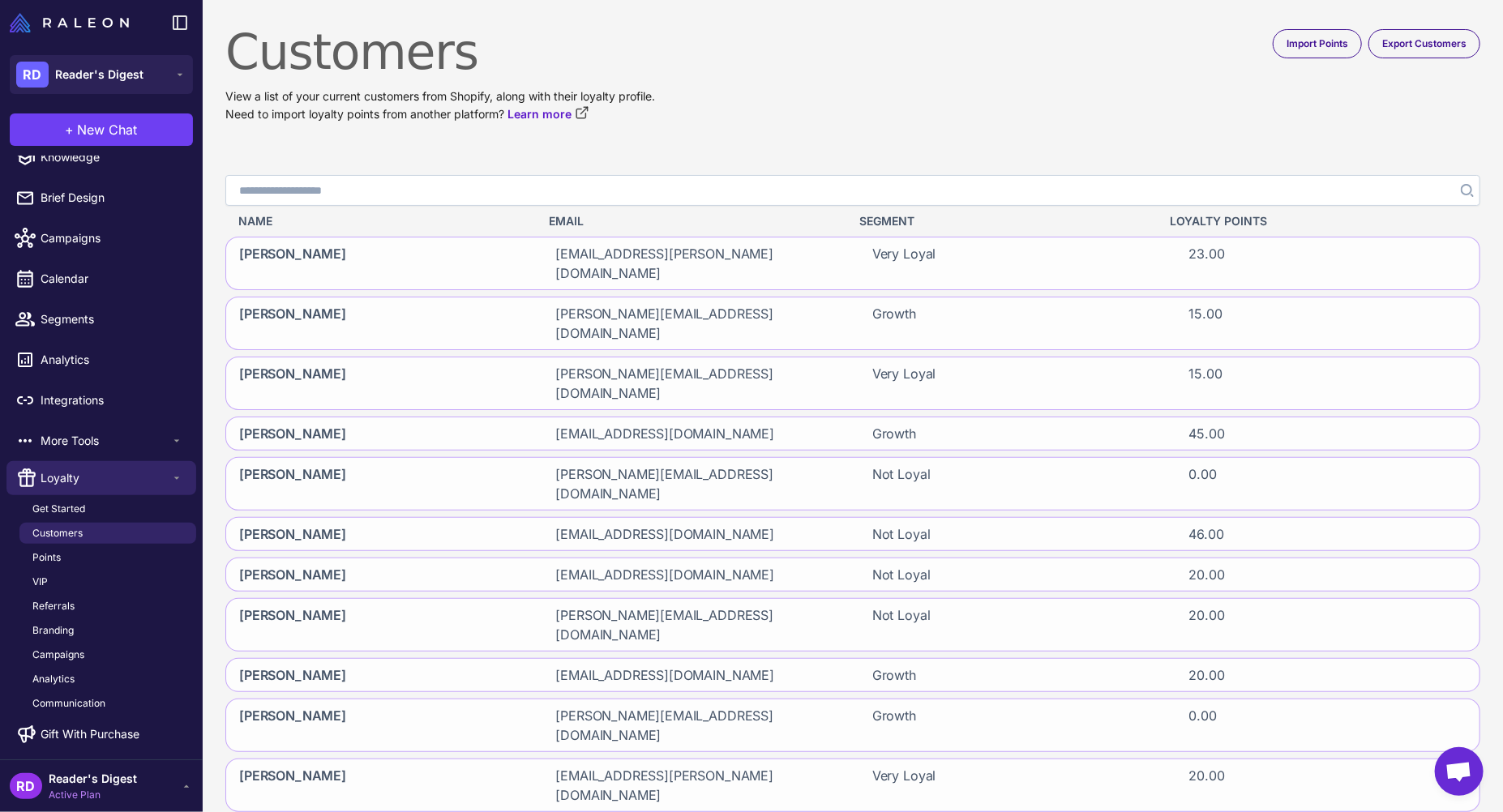
click at [404, 196] on input "Search" at bounding box center [853, 190] width 1255 height 31
type input "**********"
click button "Search" at bounding box center [1466, 190] width 29 height 31
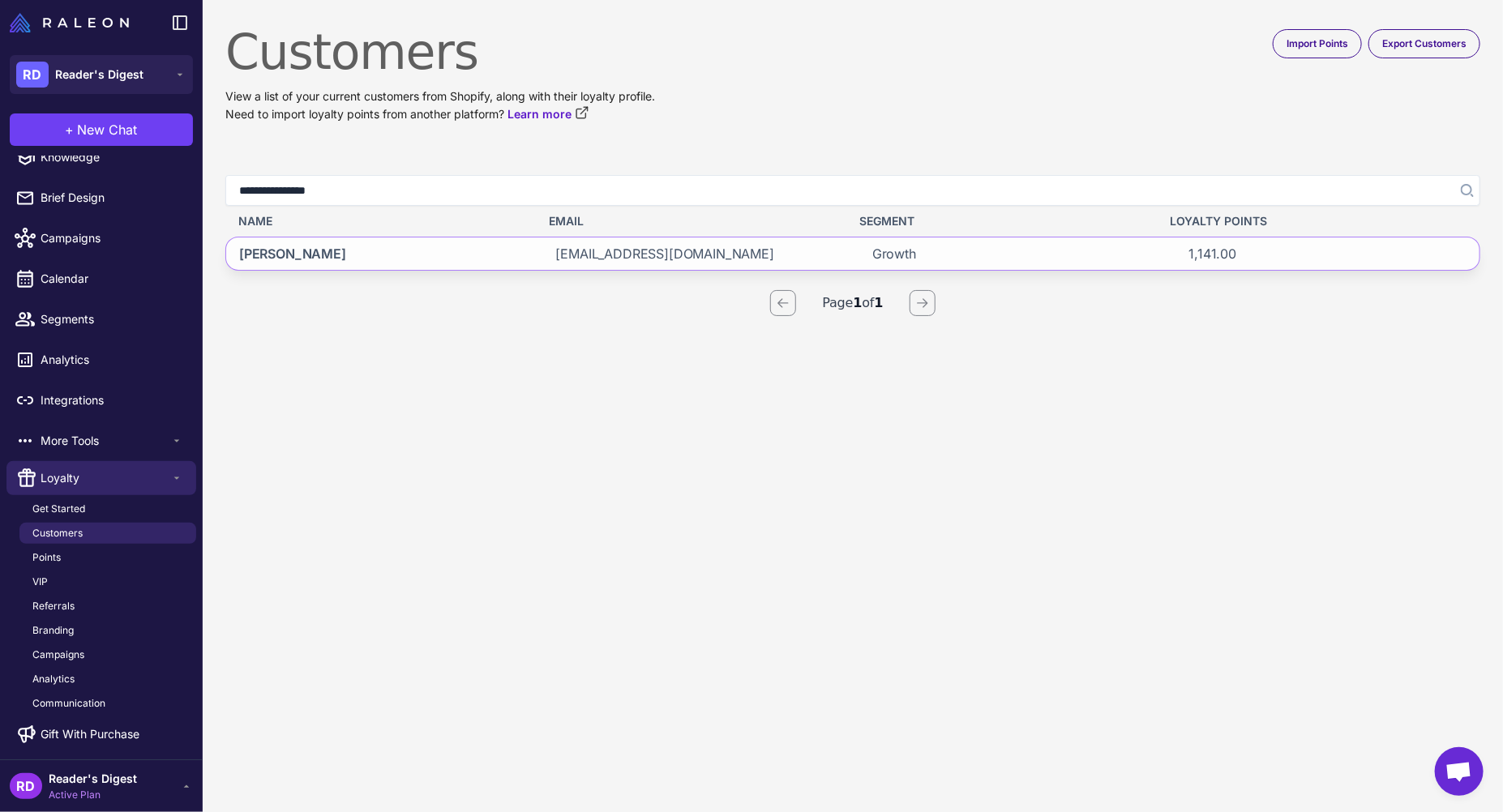
click at [305, 251] on span "[PERSON_NAME]" at bounding box center [292, 254] width 107 height 20
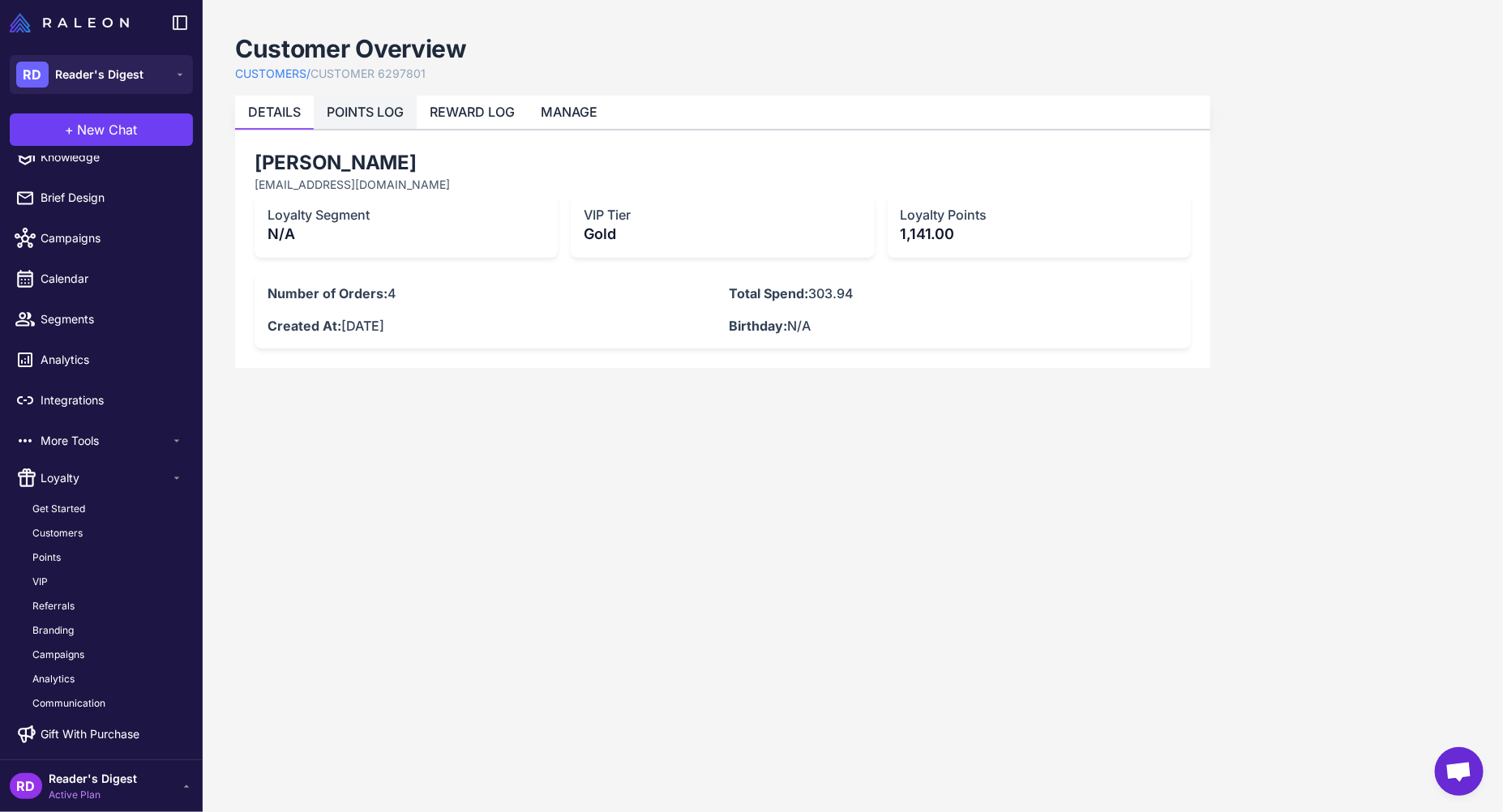
click at [370, 113] on link "POINTS LOG" at bounding box center [365, 112] width 77 height 16
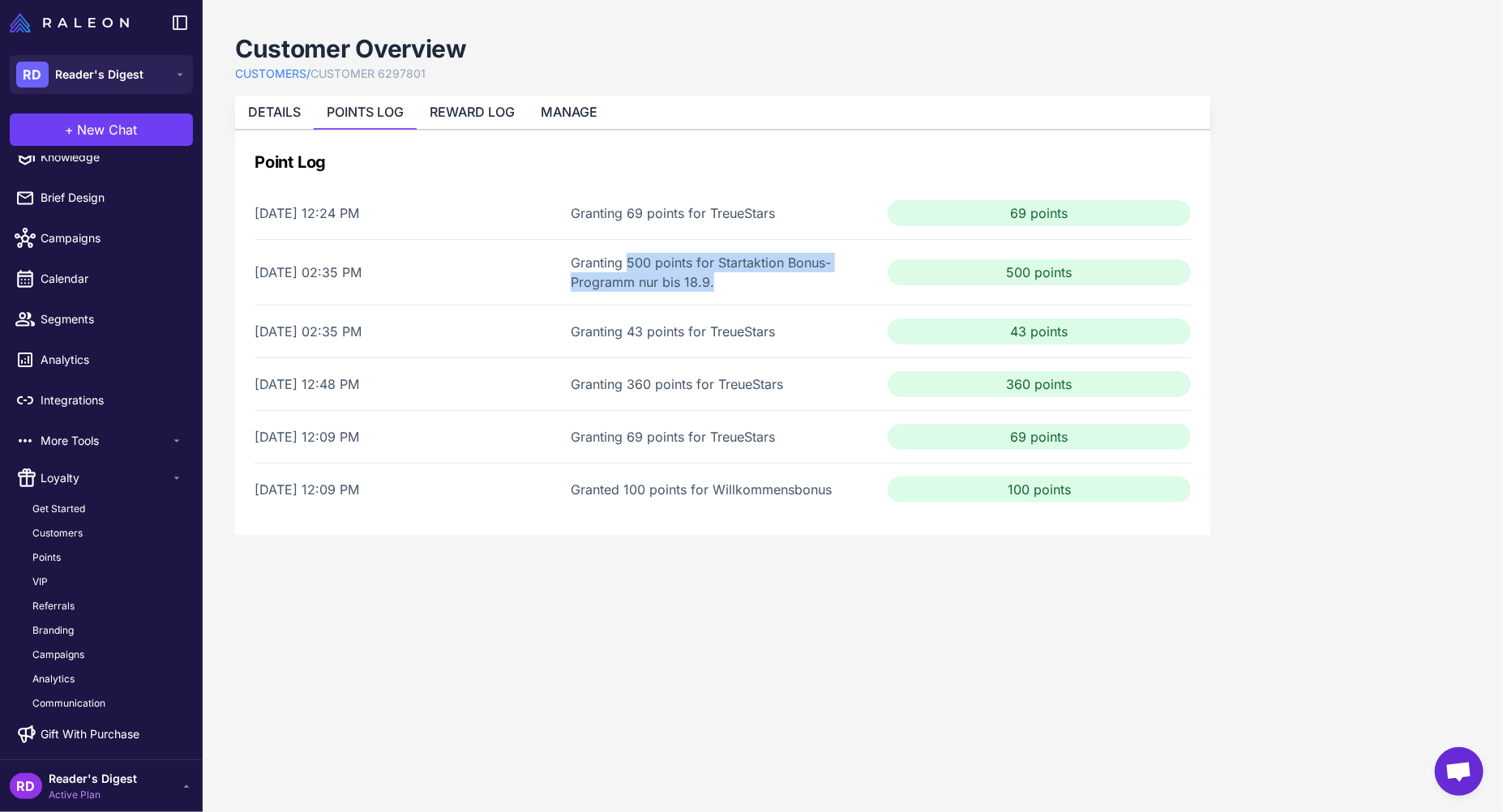
drag, startPoint x: 628, startPoint y: 259, endPoint x: 767, endPoint y: 284, distance: 141.2
click at [767, 284] on div "Granting 500 points for Startaktion Bonus-Programm nur bis 18.9." at bounding box center [722, 273] width 303 height 39
click at [744, 287] on div "Granting 500 points for Startaktion Bonus-Programm nur bis 18.9." at bounding box center [722, 273] width 303 height 39
drag, startPoint x: 572, startPoint y: 204, endPoint x: 768, endPoint y: 223, distance: 196.9
click at [768, 223] on div "[DATE] 12:24 PM Granting 69 points for TreueStars 69 points" at bounding box center [722, 213] width 936 height 52
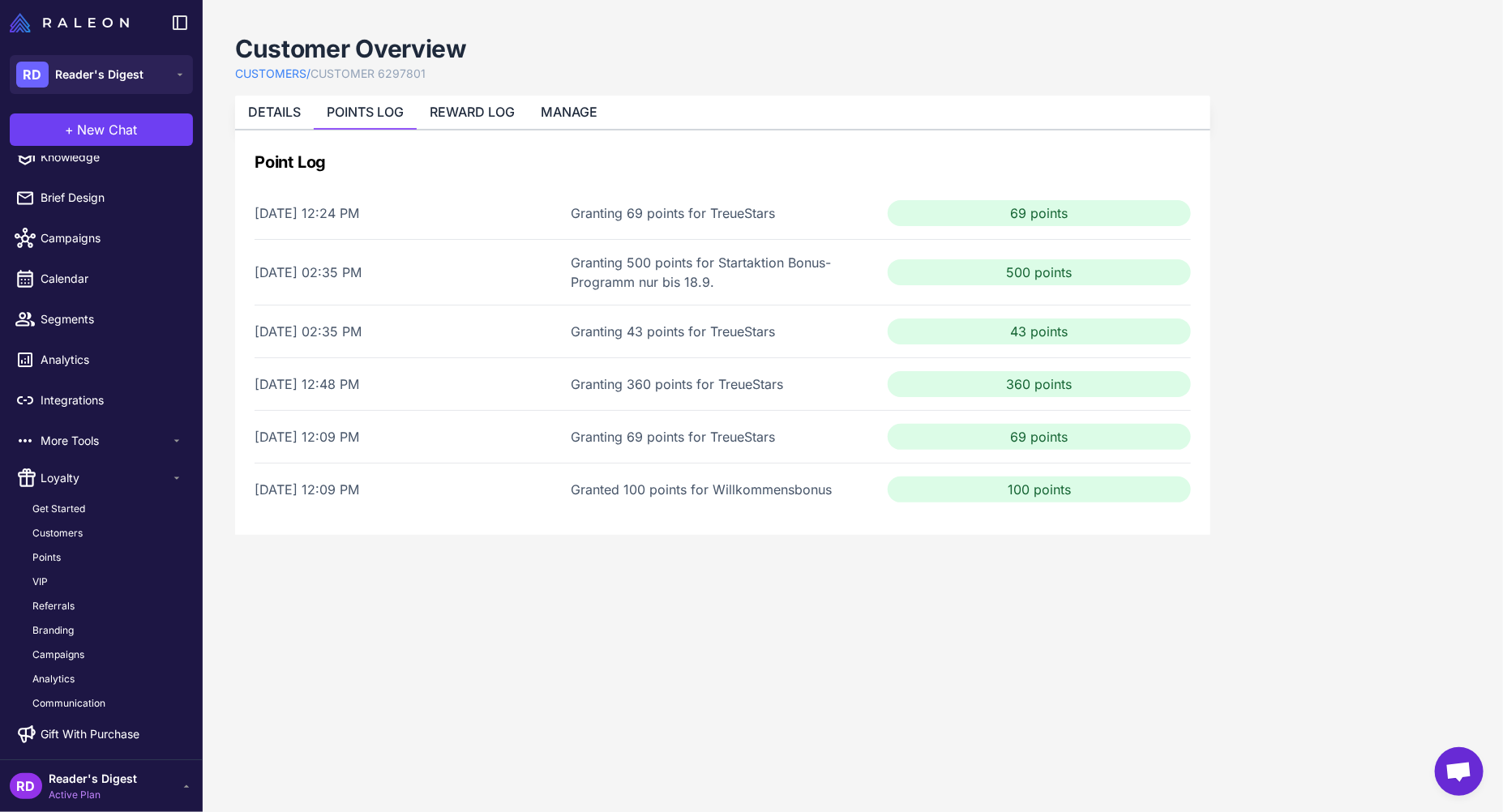
click at [762, 582] on content "Customer Overview CUSTOMERS / CUSTOMER 6297801 DETAILS POINTS LOG REWARD LOG MA…" at bounding box center [852, 406] width 1300 height 812
click at [471, 114] on link "REWARD LOG" at bounding box center [472, 112] width 85 height 16
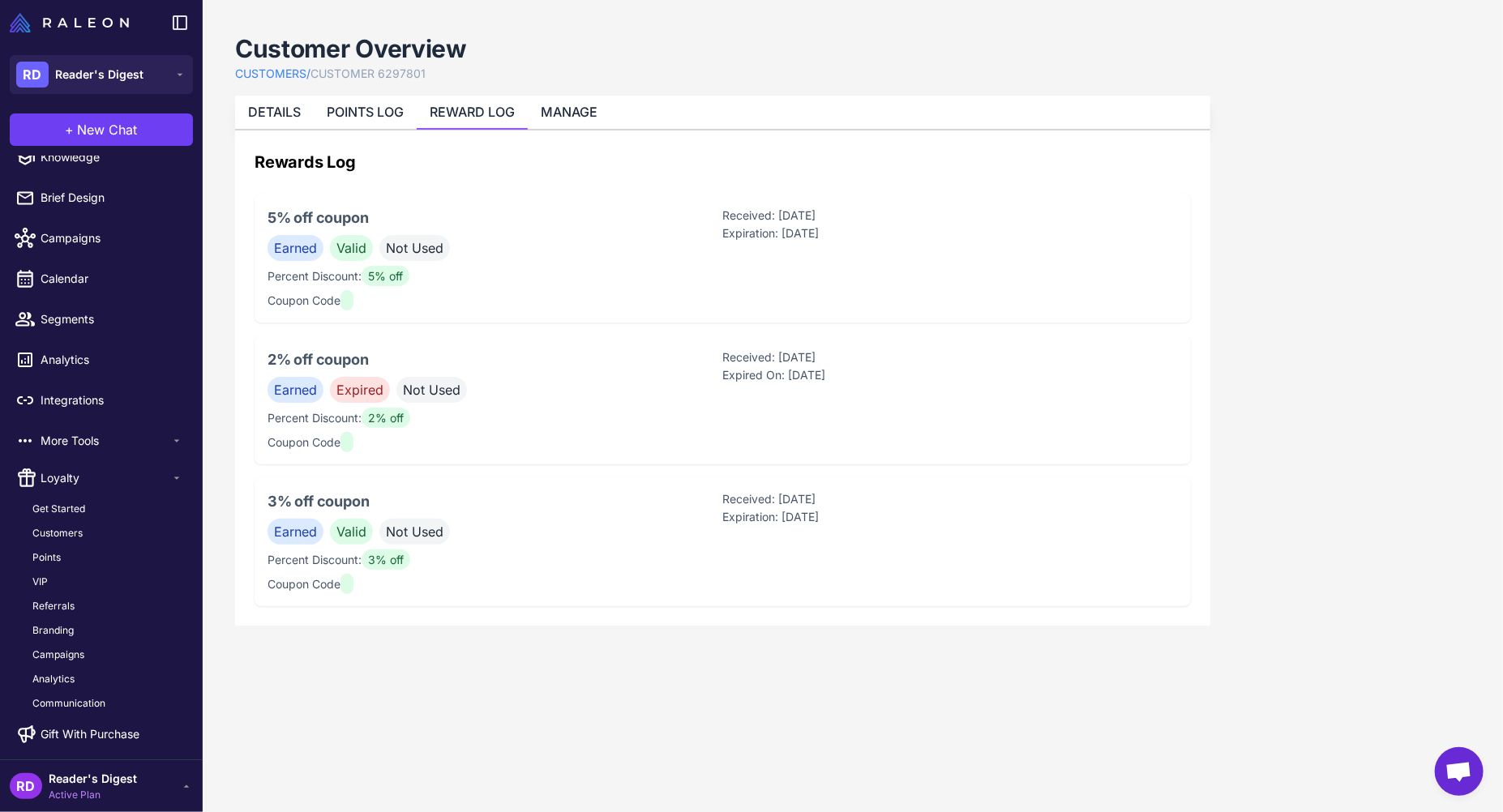
drag, startPoint x: 797, startPoint y: 499, endPoint x: 803, endPoint y: 530, distance: 31.6
click at [803, 530] on div "Received: [DATE] Expiration: [DATE]" at bounding box center [951, 542] width 456 height 103
click at [806, 560] on div "Received: [DATE] Expiration: [DATE]" at bounding box center [951, 542] width 456 height 103
click at [369, 108] on link "POINTS LOG" at bounding box center [365, 112] width 77 height 16
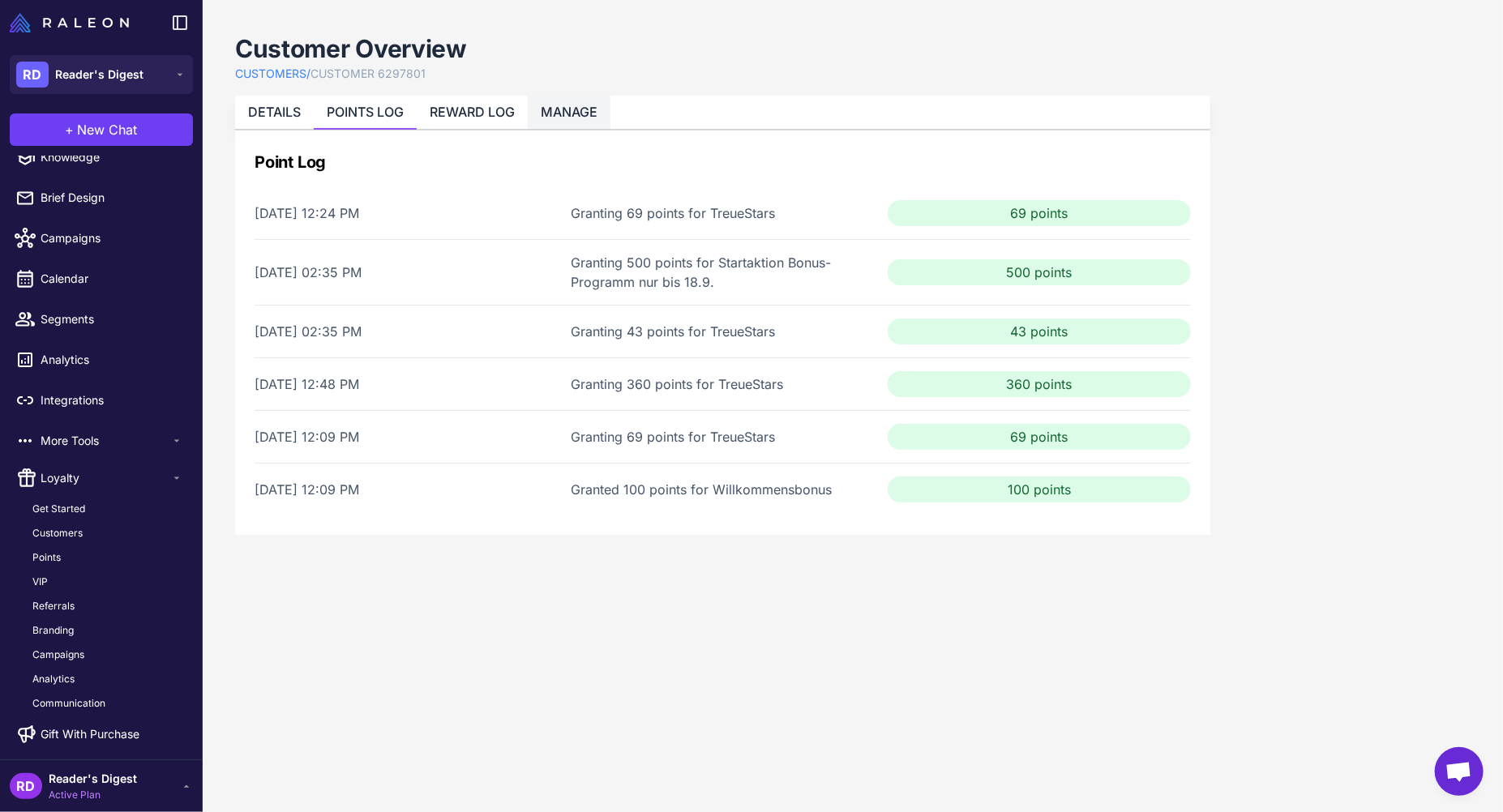
click at [593, 115] on link "MANAGE" at bounding box center [569, 112] width 57 height 16
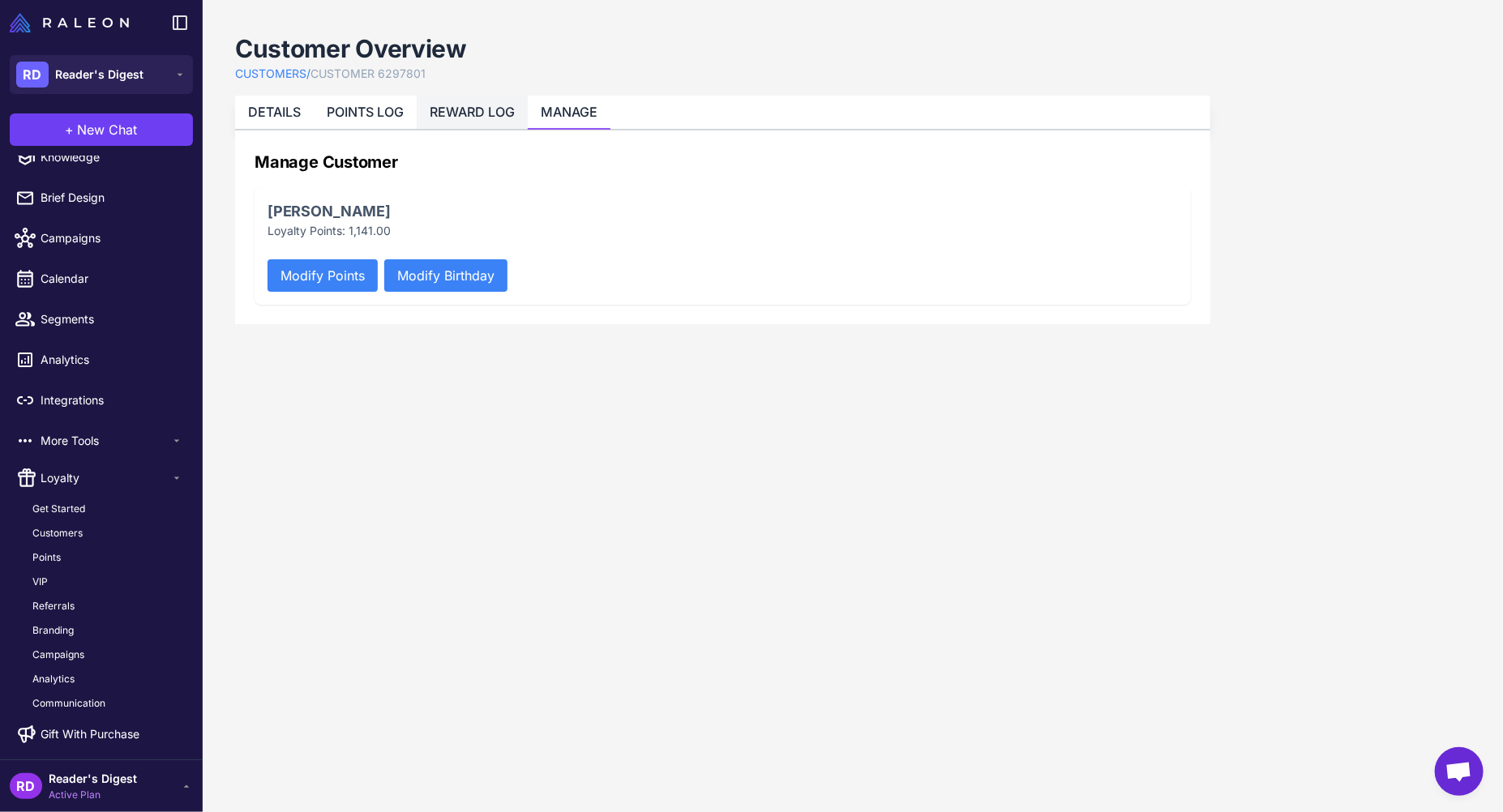
click at [474, 112] on link "REWARD LOG" at bounding box center [472, 112] width 85 height 16
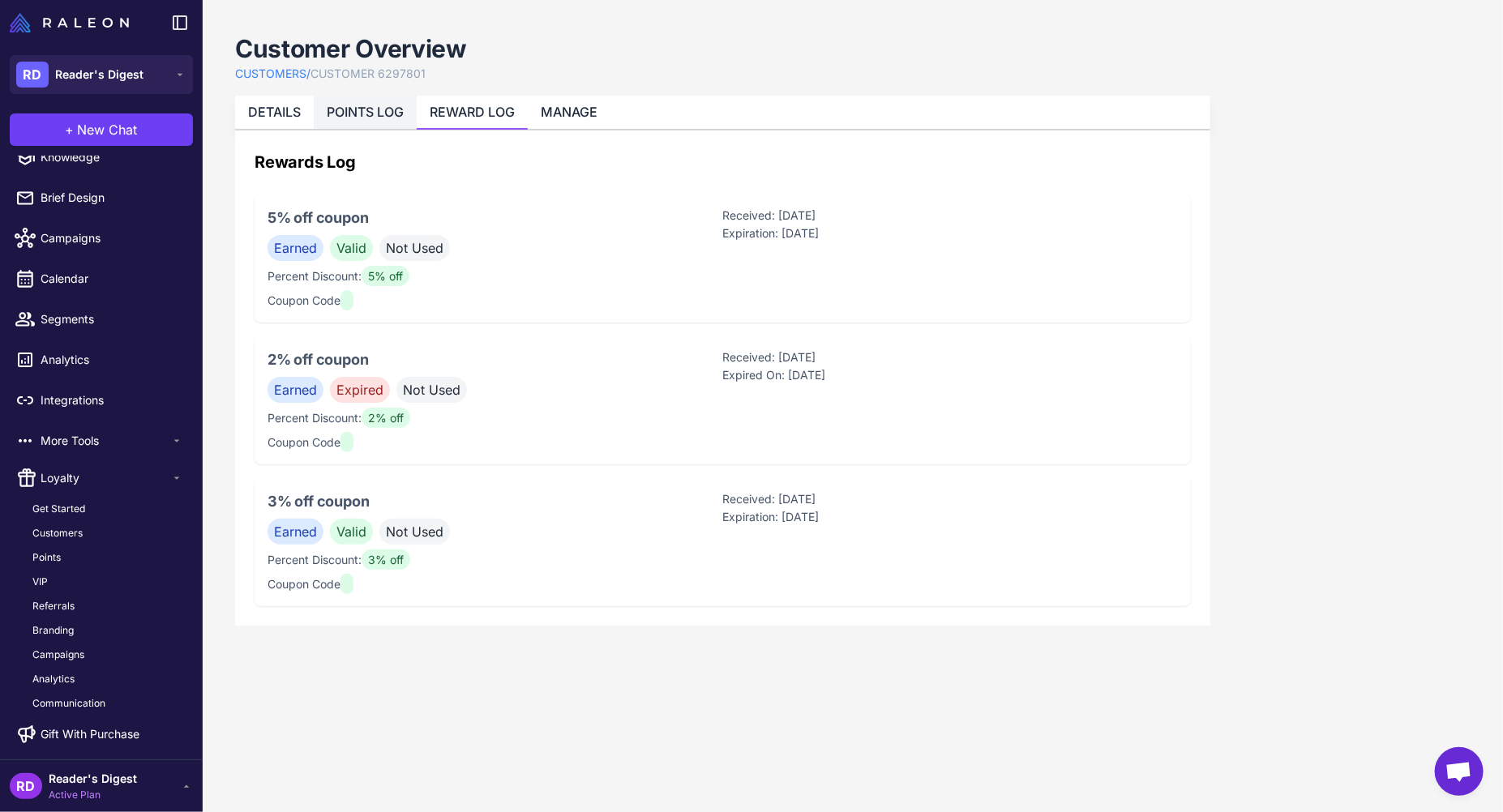
click at [369, 106] on link "POINTS LOG" at bounding box center [365, 112] width 77 height 16
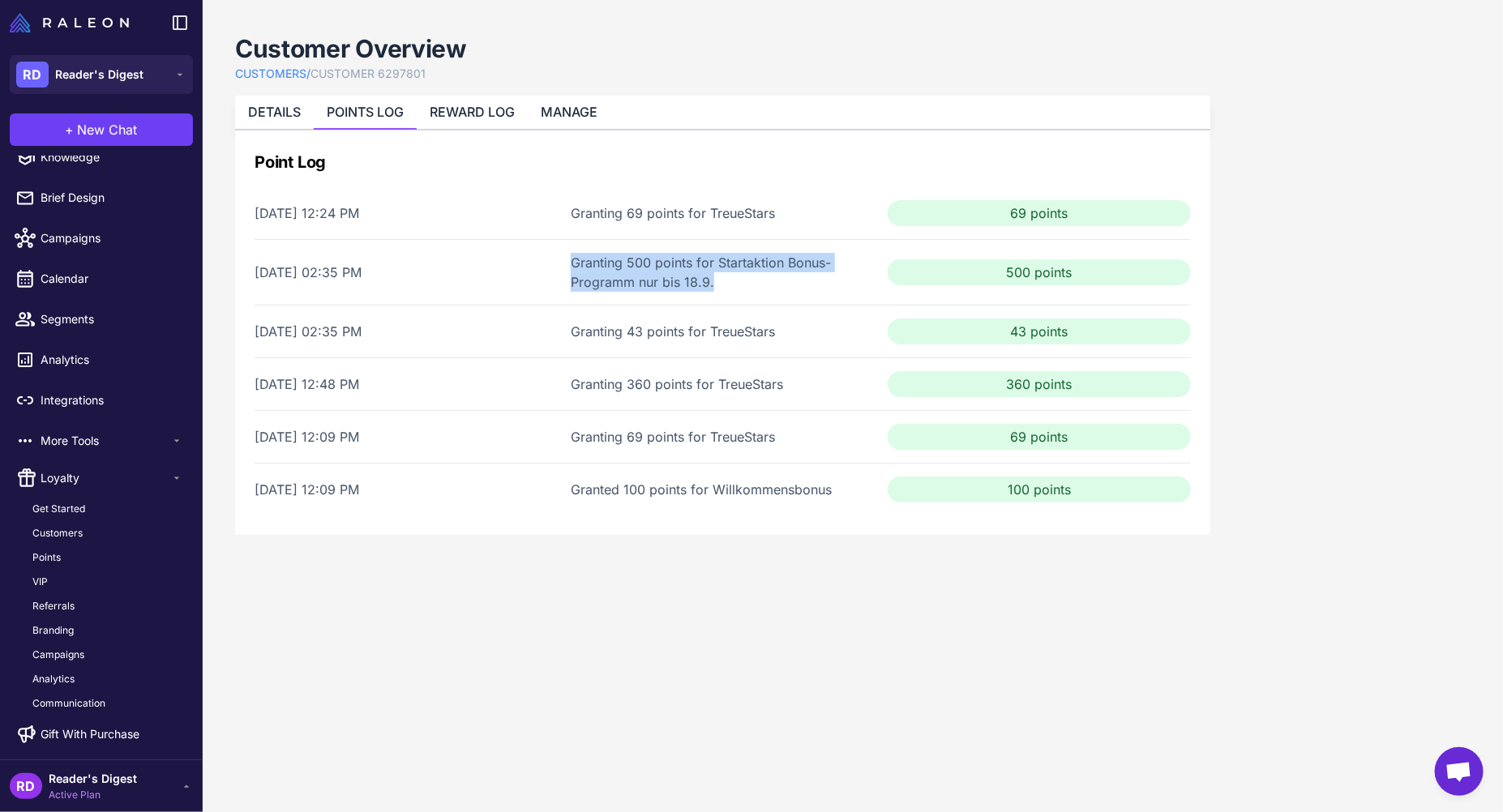
drag, startPoint x: 719, startPoint y: 281, endPoint x: 570, endPoint y: 259, distance: 150.6
click at [570, 259] on div "[DATE] 02:35 PM Granting 500 points for Startaktion Bonus-Programm nur bis 18.9…" at bounding box center [722, 272] width 936 height 66
click at [827, 521] on div "Point Log [DATE] 12:24 PM Granting 69 points for TreueStars 69 points [DATE] 02…" at bounding box center [723, 332] width 975 height 404
